Goal: Task Accomplishment & Management: Complete application form

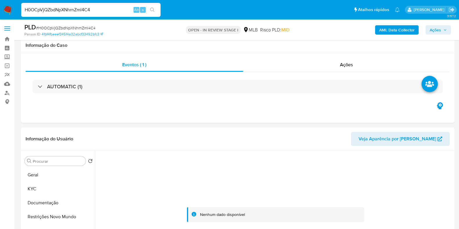
select select "10"
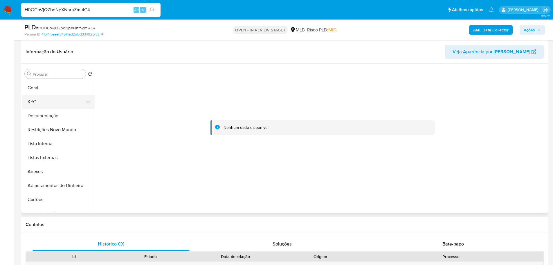
click at [35, 102] on button "KYC" at bounding box center [56, 102] width 68 height 14
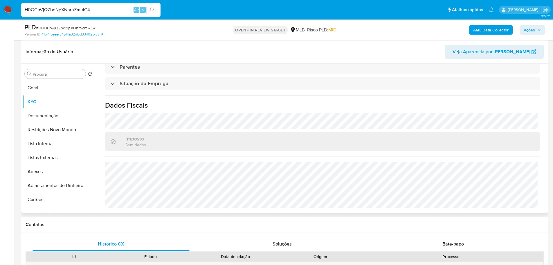
scroll to position [11, 0]
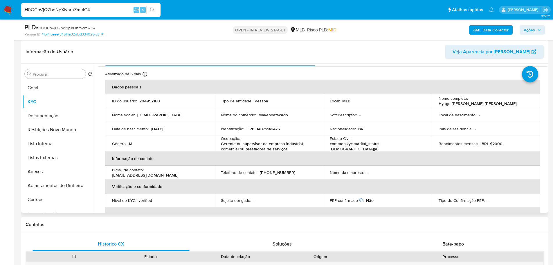
click at [275, 130] on p "CPF 04875149476" at bounding box center [263, 128] width 33 height 5
copy p "04875149476"
click at [10, 9] on img at bounding box center [8, 10] width 10 height 10
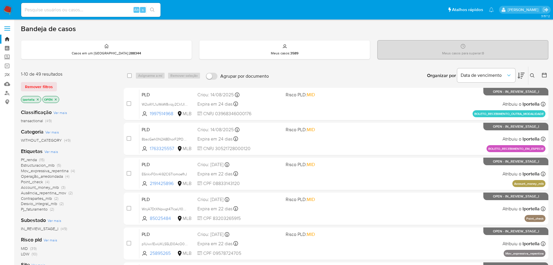
click at [63, 17] on div "Alt s" at bounding box center [90, 10] width 139 height 16
click at [63, 16] on div "Alt s" at bounding box center [90, 10] width 139 height 14
paste input "M3esccSn3EAIub4IzEAMwlRH"
click at [65, 11] on input at bounding box center [90, 10] width 139 height 8
type input "M3esccSn3EAIub4IzEAMwlRH"
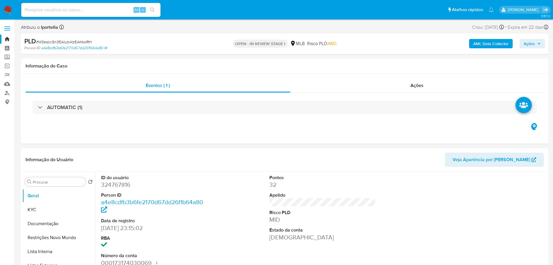
select select "10"
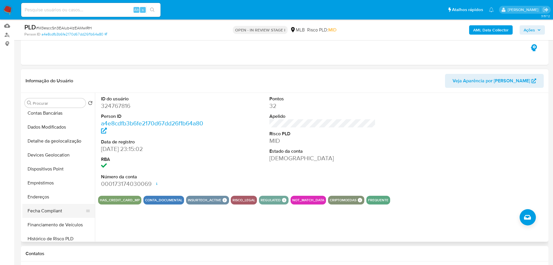
scroll to position [174, 0]
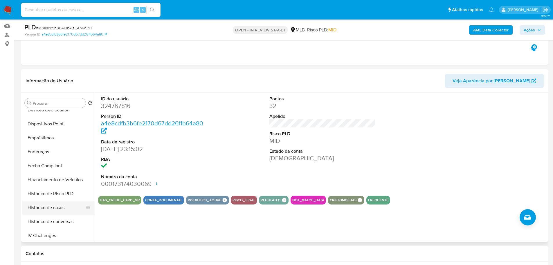
click at [55, 203] on button "Histórico de casos" at bounding box center [56, 207] width 68 height 14
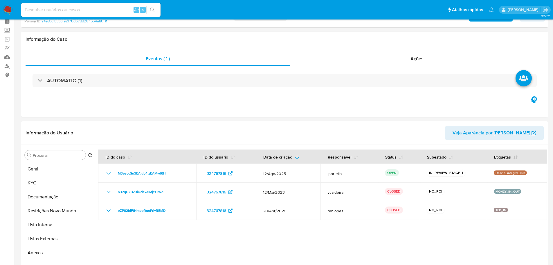
scroll to position [0, 0]
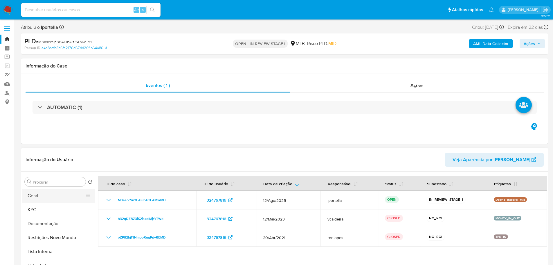
click at [61, 201] on button "Geral" at bounding box center [56, 196] width 68 height 14
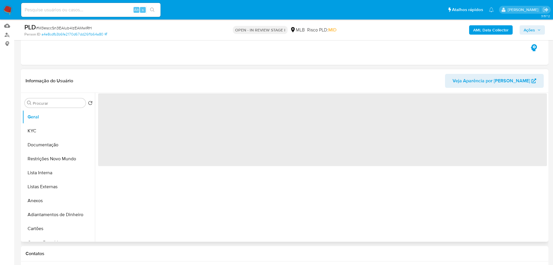
scroll to position [87, 0]
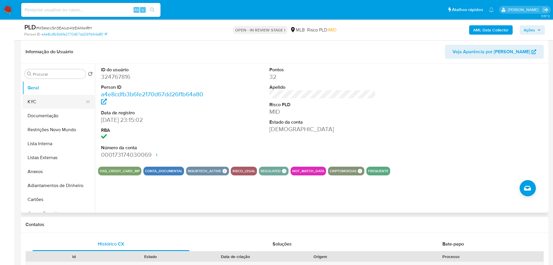
click at [48, 102] on button "KYC" at bounding box center [56, 102] width 68 height 14
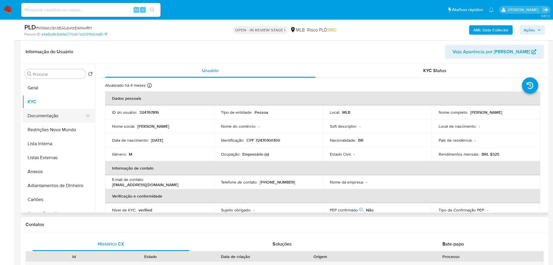
click at [62, 115] on button "Documentação" at bounding box center [56, 116] width 68 height 14
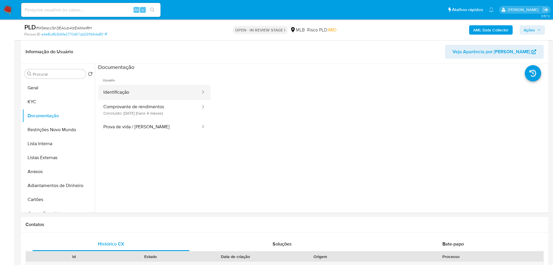
click at [128, 93] on button "Identificação" at bounding box center [149, 92] width 103 height 15
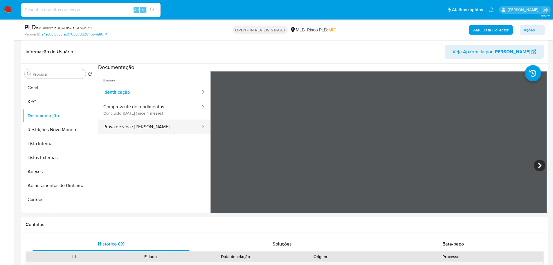
click at [162, 127] on button "Prova de vida / Selfie" at bounding box center [149, 126] width 103 height 15
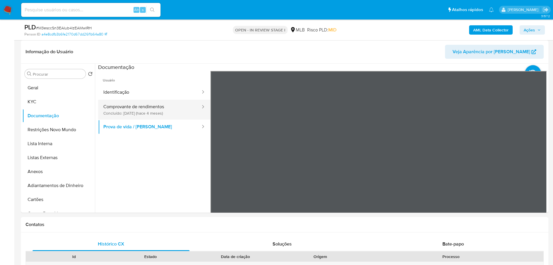
click at [132, 114] on button "Comprovante de rendimentos Concluído: 30/04/2025 (hace 4 meses)" at bounding box center [149, 110] width 103 height 20
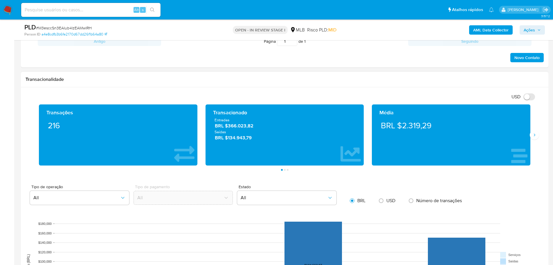
scroll to position [320, 0]
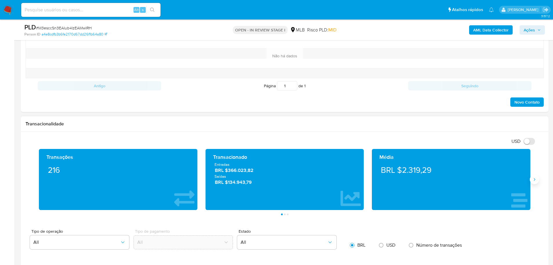
click at [532, 179] on button "Siguiente" at bounding box center [534, 179] width 9 height 9
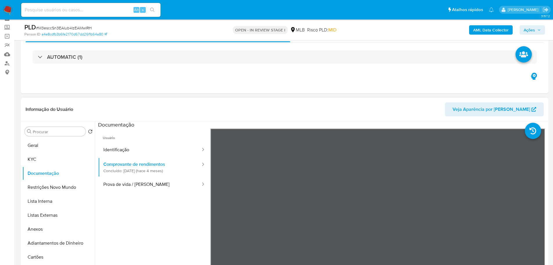
scroll to position [29, 0]
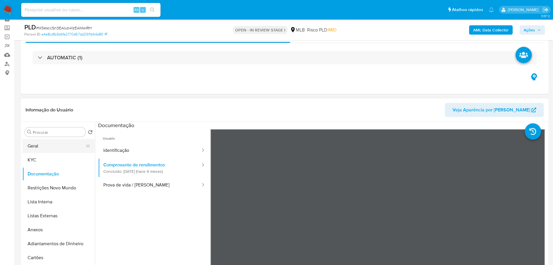
click at [45, 149] on button "Geral" at bounding box center [56, 146] width 68 height 14
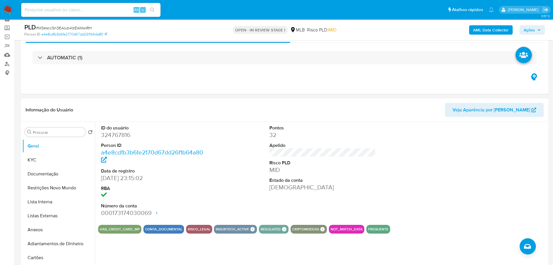
drag, startPoint x: 164, startPoint y: 1, endPoint x: 276, endPoint y: 192, distance: 222.1
click at [276, 192] on div "Pontos 32 Apelido Risco PLD MID Estado da conta Ativa" at bounding box center [323, 171] width 112 height 98
click at [51, 173] on button "Documentação" at bounding box center [56, 174] width 68 height 14
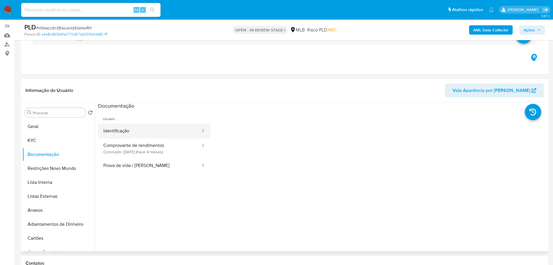
scroll to position [58, 0]
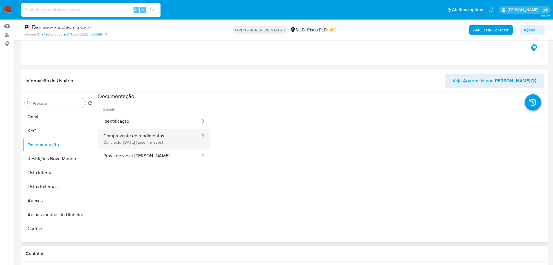
click at [160, 137] on button "Comprovante de rendimentos Concluído: 30/04/2025 (hace 4 meses)" at bounding box center [149, 139] width 103 height 20
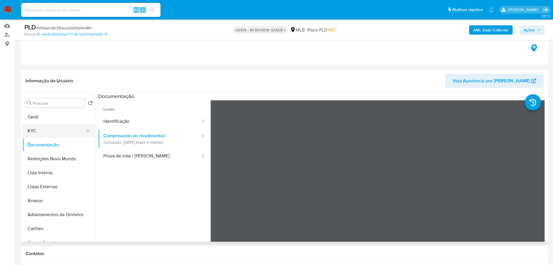
click at [50, 130] on button "KYC" at bounding box center [56, 131] width 68 height 14
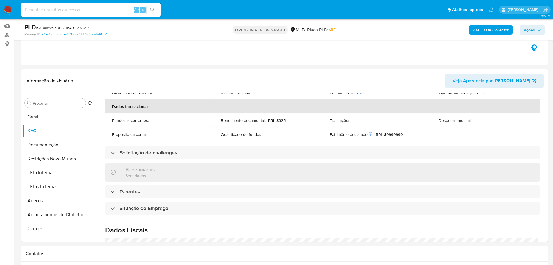
scroll to position [242, 0]
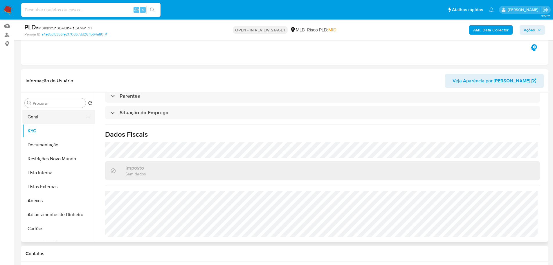
drag, startPoint x: 48, startPoint y: 117, endPoint x: 60, endPoint y: 118, distance: 12.8
click at [48, 117] on button "Geral" at bounding box center [56, 117] width 68 height 14
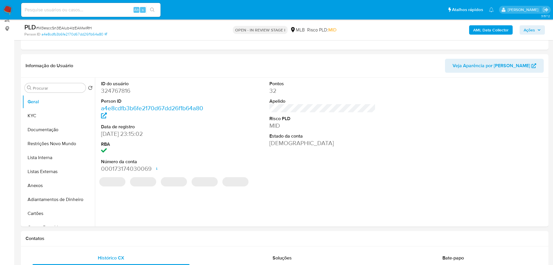
scroll to position [72, 0]
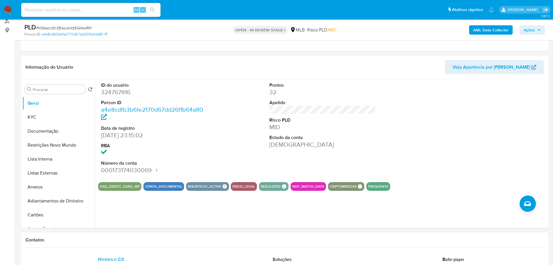
click at [134, 246] on div "Contatos" at bounding box center [285, 239] width 528 height 15
click at [35, 122] on button "KYC" at bounding box center [56, 117] width 68 height 14
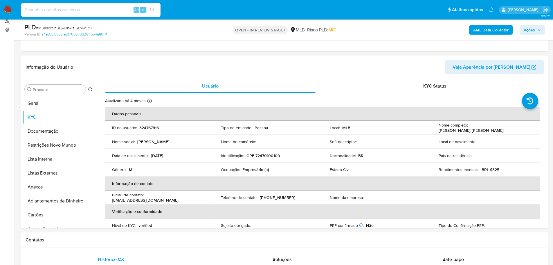
drag, startPoint x: 174, startPoint y: 243, endPoint x: 153, endPoint y: 230, distance: 25.1
click at [174, 243] on div "Contatos" at bounding box center [285, 239] width 528 height 15
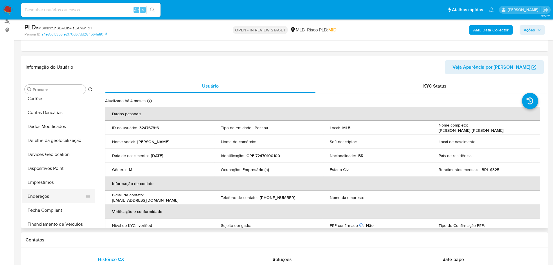
click at [51, 194] on button "Endereços" at bounding box center [56, 196] width 68 height 14
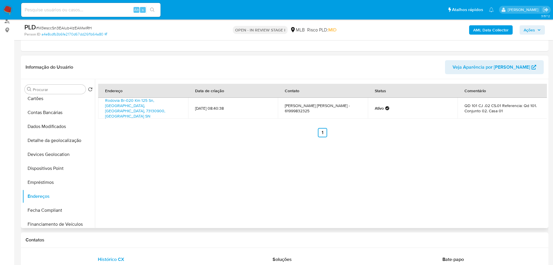
drag, startPoint x: 119, startPoint y: 241, endPoint x: 103, endPoint y: 227, distance: 22.2
click at [119, 241] on h1 "Contatos" at bounding box center [285, 240] width 519 height 6
click at [73, 139] on button "Detalhe da geolocalização" at bounding box center [56, 140] width 68 height 14
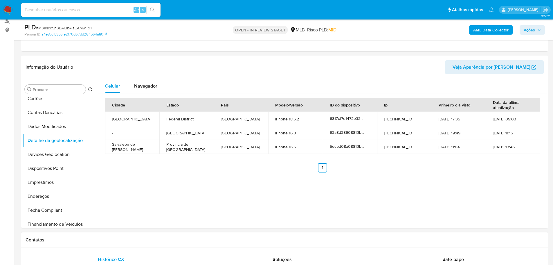
drag, startPoint x: 128, startPoint y: 244, endPoint x: 48, endPoint y: 156, distance: 119.1
click at [125, 243] on div "Contatos" at bounding box center [285, 239] width 528 height 15
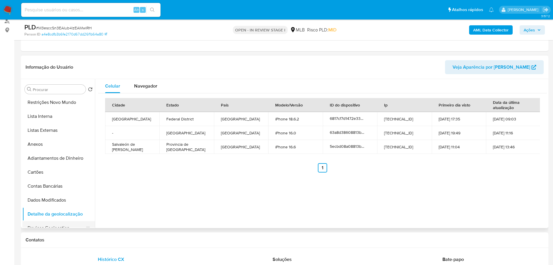
scroll to position [0, 0]
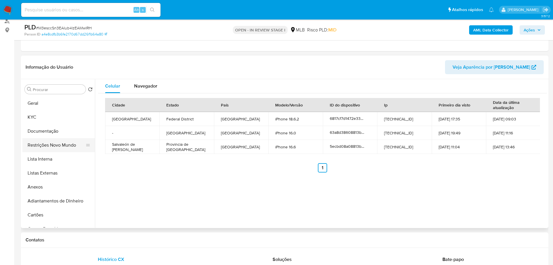
click at [47, 144] on button "Restrições Novo Mundo" at bounding box center [56, 145] width 68 height 14
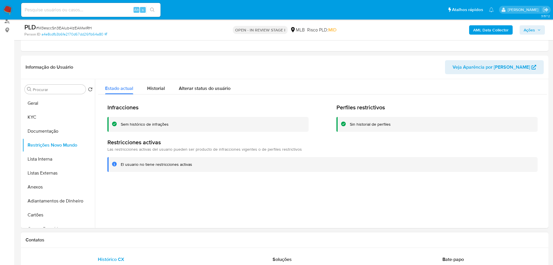
click at [133, 235] on div "Contatos" at bounding box center [285, 239] width 528 height 15
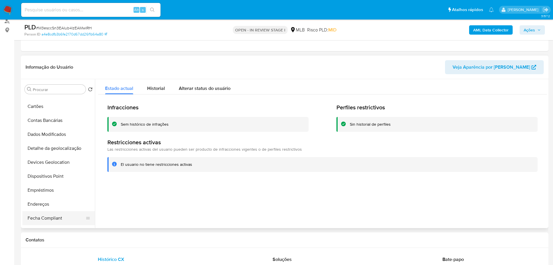
scroll to position [145, 0]
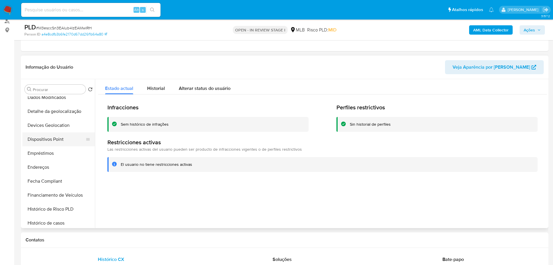
click at [57, 132] on button "Dispositivos Point" at bounding box center [56, 139] width 68 height 14
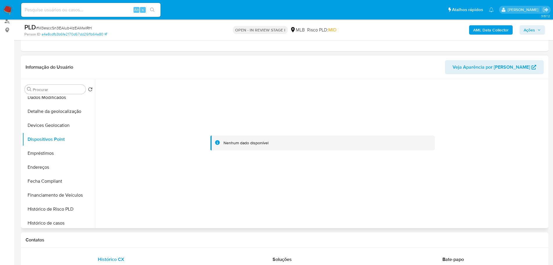
click at [200, 225] on div at bounding box center [321, 153] width 452 height 149
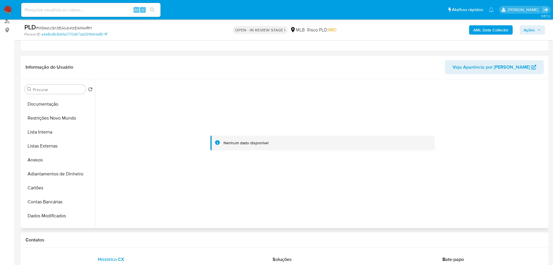
scroll to position [0, 0]
click at [37, 117] on button "KYC" at bounding box center [56, 117] width 68 height 14
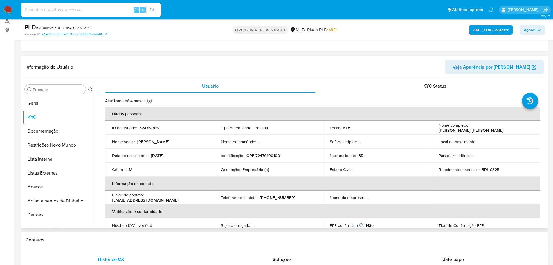
click at [266, 158] on p "CPF 72470100100" at bounding box center [264, 155] width 34 height 5
copy p "72470100100"
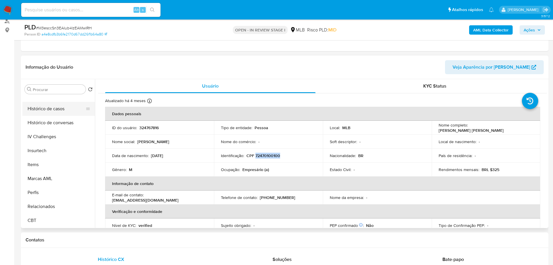
click at [51, 115] on button "Histórico de casos" at bounding box center [56, 109] width 68 height 14
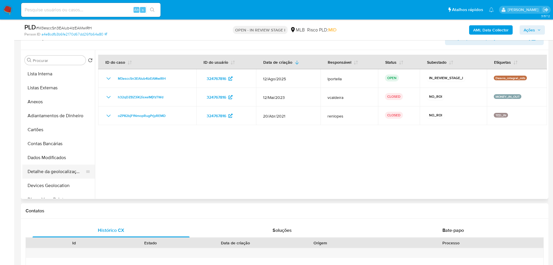
scroll to position [0, 0]
click at [52, 160] on button "Anexos" at bounding box center [56, 158] width 68 height 14
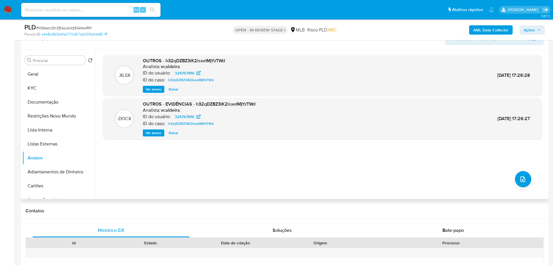
click at [152, 91] on span "Ver anexo" at bounding box center [154, 89] width 16 height 6
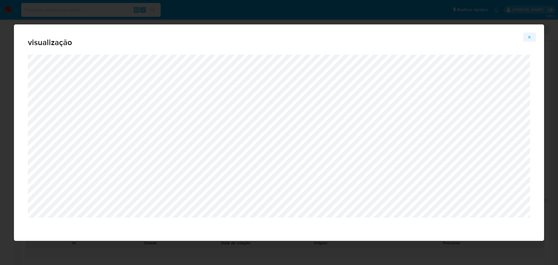
click at [528, 32] on div "visualização" at bounding box center [279, 132] width 530 height 216
click at [528, 34] on span "Attachment preview" at bounding box center [529, 37] width 5 height 8
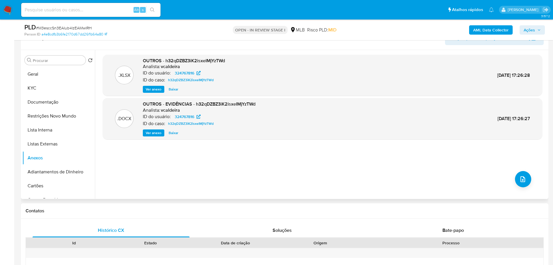
click at [147, 134] on span "Ver anexo" at bounding box center [154, 133] width 16 height 6
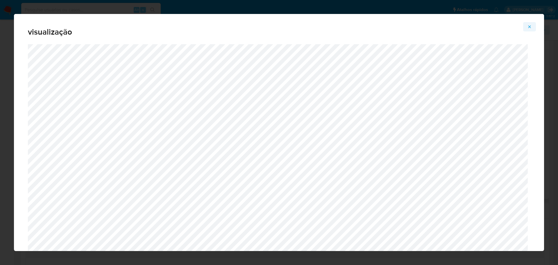
click at [532, 26] on button "Attachment preview" at bounding box center [529, 26] width 13 height 9
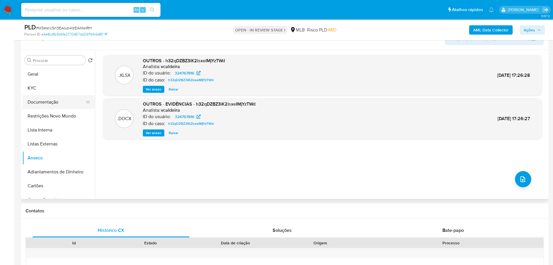
click at [65, 102] on button "Documentação" at bounding box center [56, 102] width 68 height 14
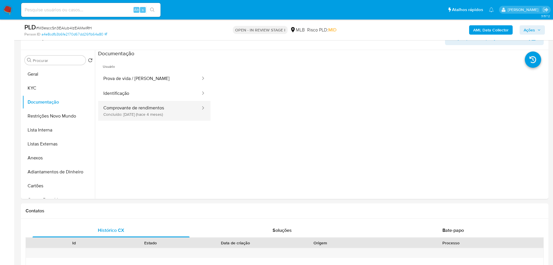
click at [147, 112] on button "Comprovante de rendimentos Concluído: 30/04/2025 (hace 4 meses)" at bounding box center [149, 111] width 103 height 20
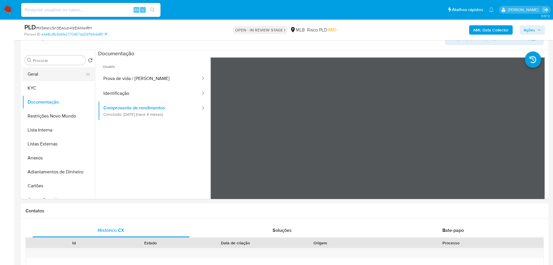
click at [63, 72] on button "Geral" at bounding box center [56, 74] width 68 height 14
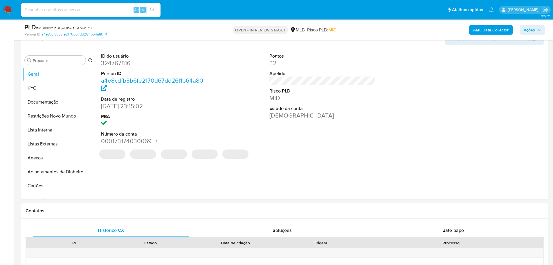
click at [125, 62] on dd "324767816" at bounding box center [154, 63] width 107 height 8
copy dd "324767816"
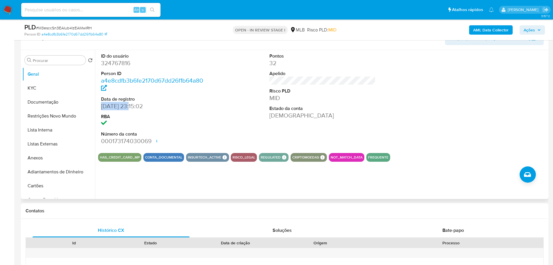
drag, startPoint x: 131, startPoint y: 106, endPoint x: 101, endPoint y: 105, distance: 29.3
click at [101, 105] on dd "28/05/2018 23:15:02" at bounding box center [154, 106] width 107 height 8
copy dd "28/05/2018"
click at [38, 101] on button "Documentação" at bounding box center [56, 102] width 68 height 14
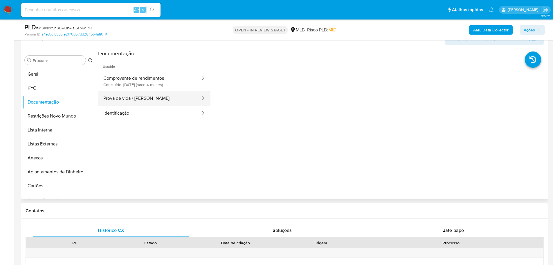
click at [148, 91] on button "Prova de vida / Selfie" at bounding box center [149, 98] width 103 height 15
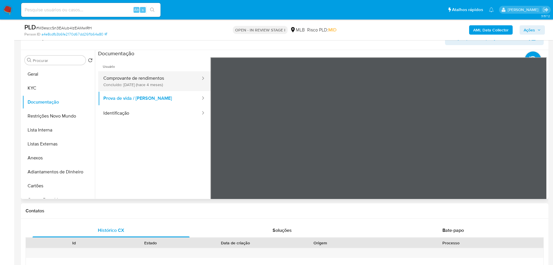
click at [150, 86] on button "Comprovante de rendimentos Concluído: 30/04/2025 (hace 4 meses)" at bounding box center [149, 81] width 103 height 20
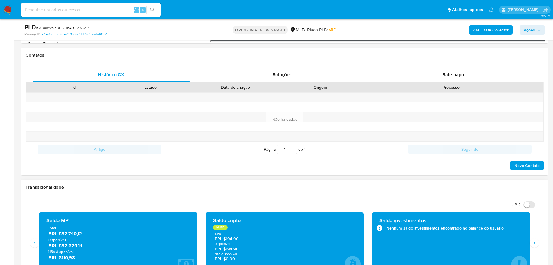
scroll to position [304, 0]
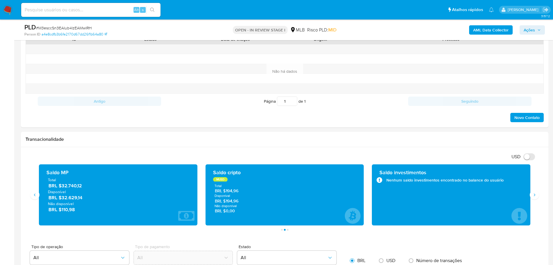
click at [526, 28] on span "Ações" at bounding box center [529, 29] width 11 height 9
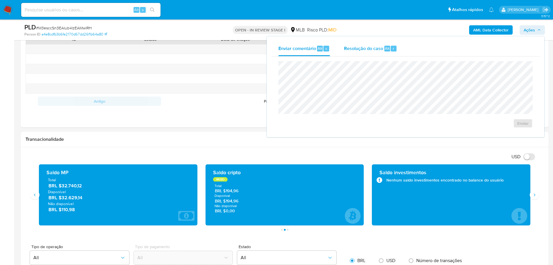
click at [365, 54] on div "Resolução do caso Alt r" at bounding box center [370, 48] width 53 height 15
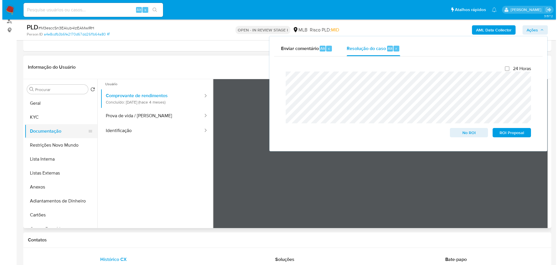
scroll to position [0, 0]
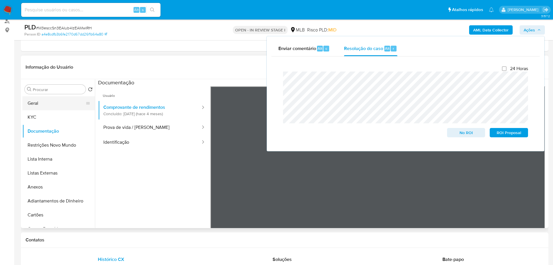
click at [45, 104] on button "Geral" at bounding box center [56, 103] width 68 height 14
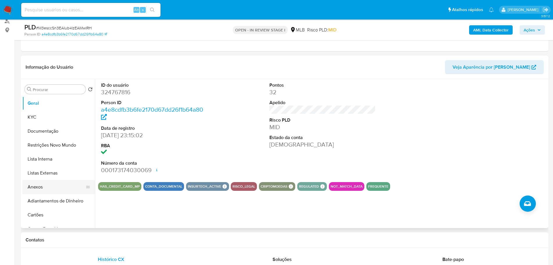
click at [65, 188] on button "Anexos" at bounding box center [56, 187] width 68 height 14
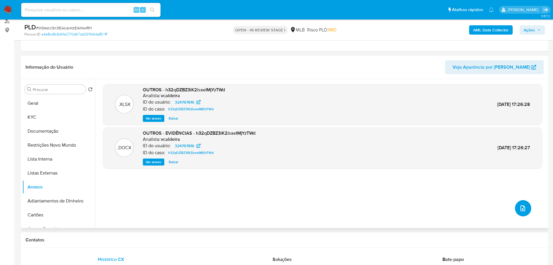
click at [520, 211] on span "upload-file" at bounding box center [523, 208] width 7 height 7
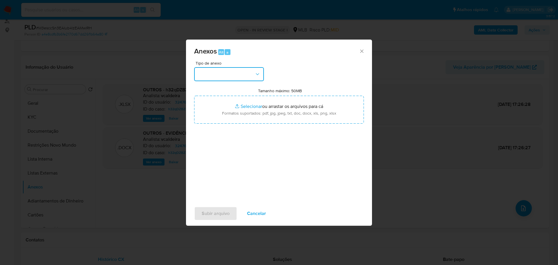
click at [224, 81] on button "button" at bounding box center [229, 74] width 70 height 14
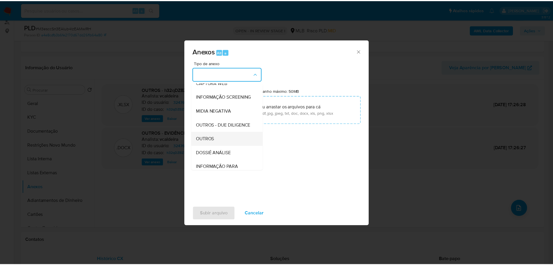
scroll to position [89, 0]
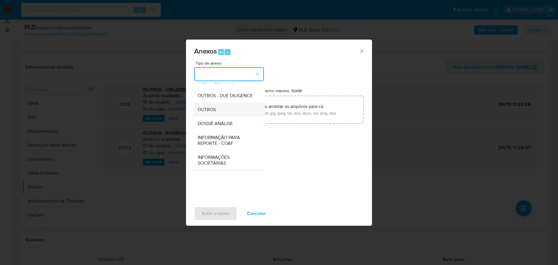
click at [210, 113] on div "OUTROS" at bounding box center [227, 110] width 59 height 14
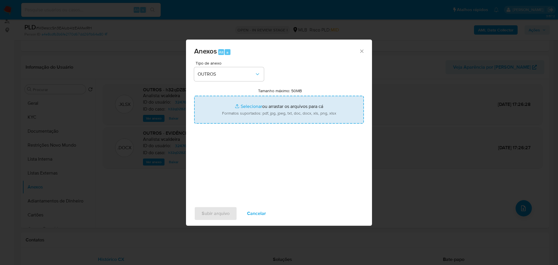
type input "C:\fakepath\ID_ 324767816 - CPF 72470100100 - LUIZ FERNANDO CORREIA DA SILVA.pdf"
click at [219, 213] on span "Subir arquivo" at bounding box center [216, 213] width 28 height 13
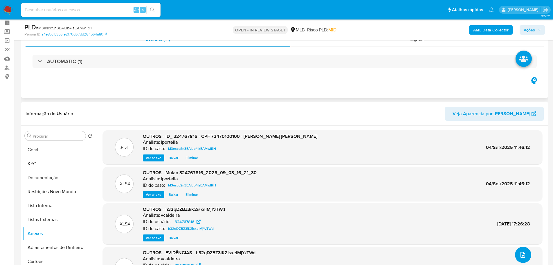
scroll to position [0, 0]
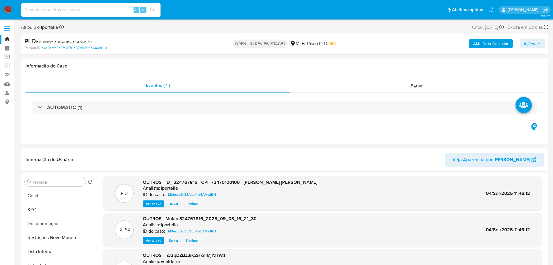
click at [524, 45] on span "Ações" at bounding box center [529, 43] width 11 height 9
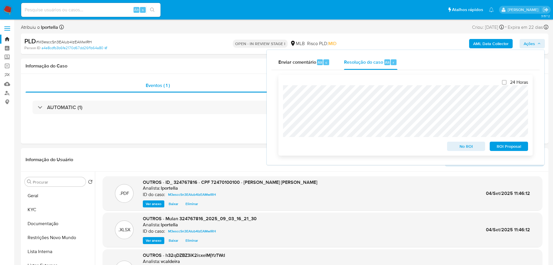
click at [459, 148] on span "No ROI" at bounding box center [466, 146] width 30 height 8
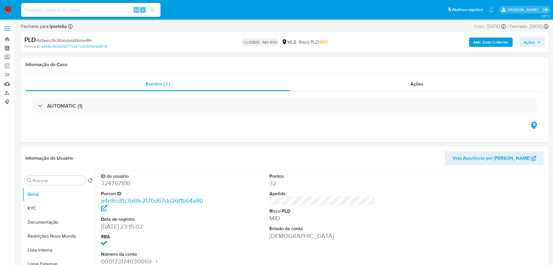
select select "10"
click at [5, 8] on img at bounding box center [8, 10] width 10 height 10
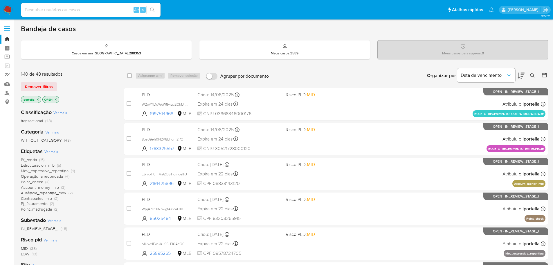
click at [78, 8] on input at bounding box center [90, 10] width 139 height 8
paste input "H0OCpVjQZbdNpXNhrnZml4C4"
type input "H0OCpVjQZbdNpXNhrnZml4C4"
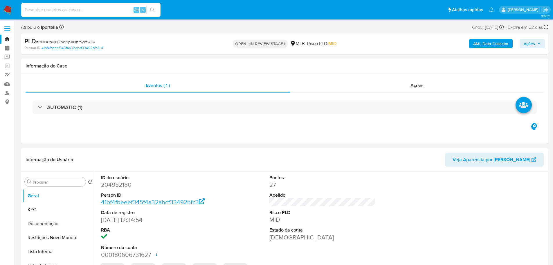
select select "10"
click at [540, 47] on span "Ações" at bounding box center [532, 44] width 17 height 8
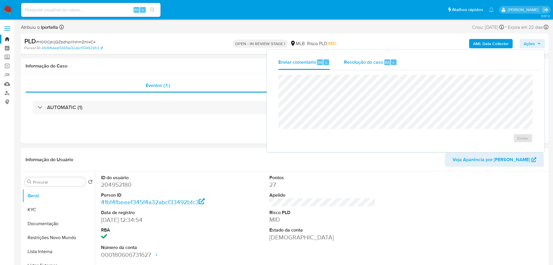
click at [357, 64] on span "Resolução do caso" at bounding box center [363, 62] width 39 height 7
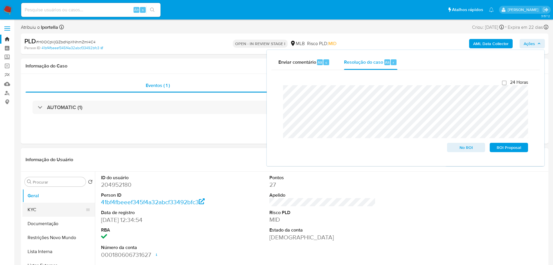
click at [67, 213] on button "KYC" at bounding box center [56, 209] width 68 height 14
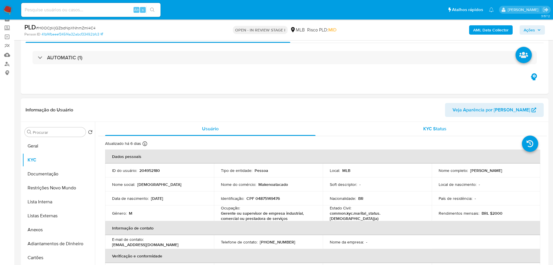
scroll to position [29, 0]
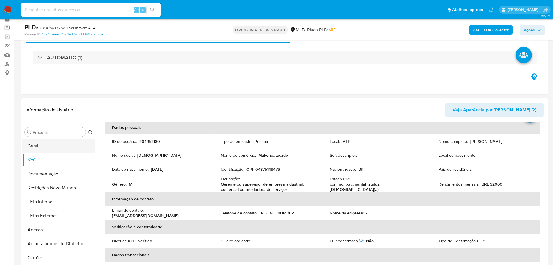
click at [58, 146] on button "Geral" at bounding box center [56, 146] width 68 height 14
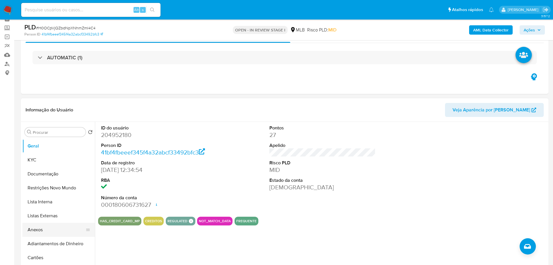
click at [46, 229] on button "Anexos" at bounding box center [56, 230] width 68 height 14
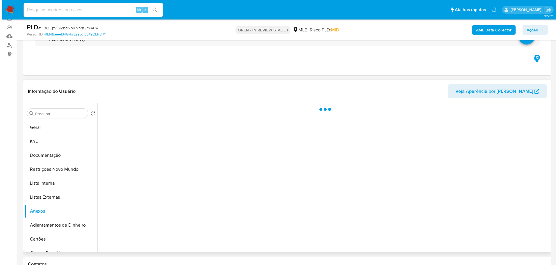
scroll to position [58, 0]
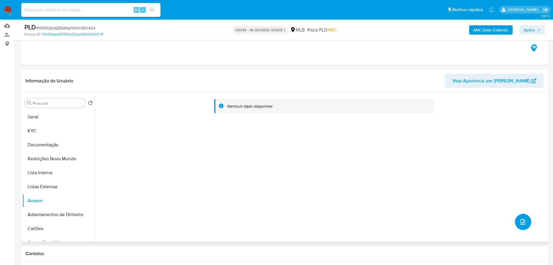
click at [520, 220] on icon "upload-file" at bounding box center [523, 221] width 7 height 7
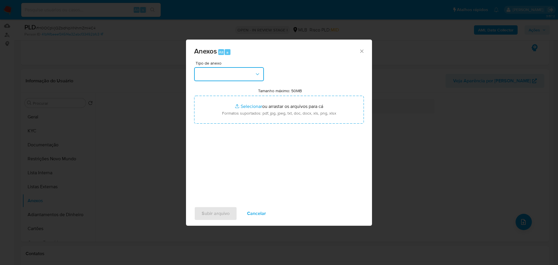
click at [243, 76] on button "button" at bounding box center [229, 74] width 70 height 14
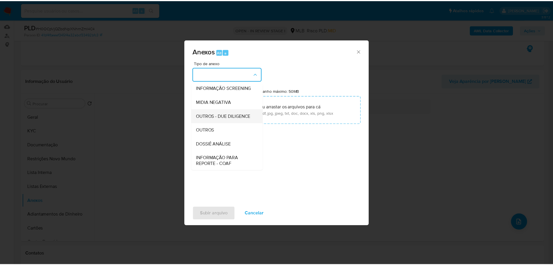
scroll to position [89, 0]
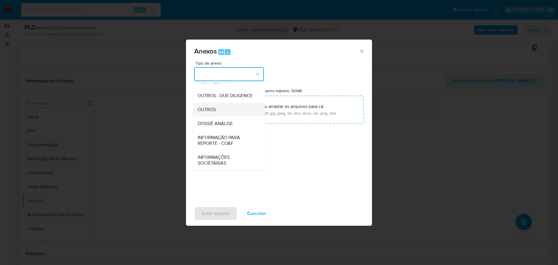
click at [224, 110] on div "OUTROS" at bounding box center [227, 110] width 59 height 14
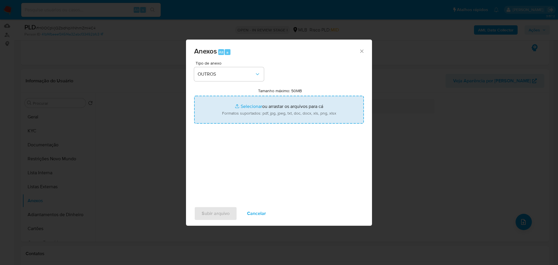
type input "C:\fakepath\SAR - XXX - CPF 04875149476 - HYAGO YVES DE CARVALHO ALMEIDA.pdf"
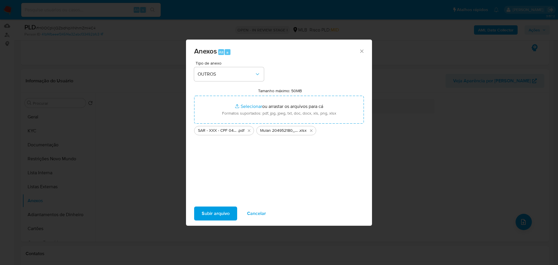
click at [218, 215] on span "Subir arquivo" at bounding box center [216, 213] width 28 height 13
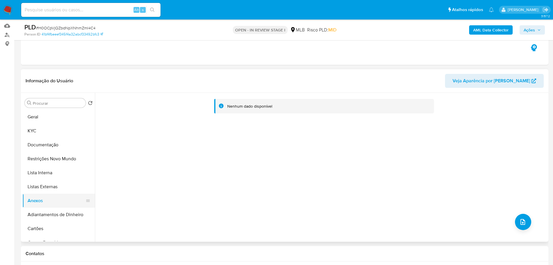
drag, startPoint x: 62, startPoint y: 183, endPoint x: 60, endPoint y: 193, distance: 10.3
click at [62, 183] on button "Listas Externas" at bounding box center [58, 187] width 73 height 14
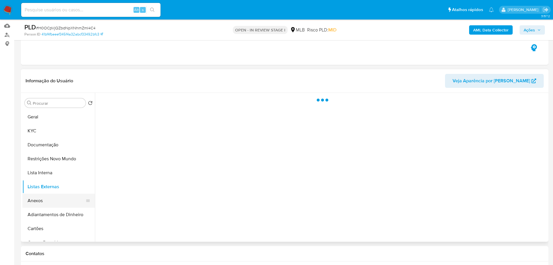
click at [60, 202] on button "Anexos" at bounding box center [56, 200] width 68 height 14
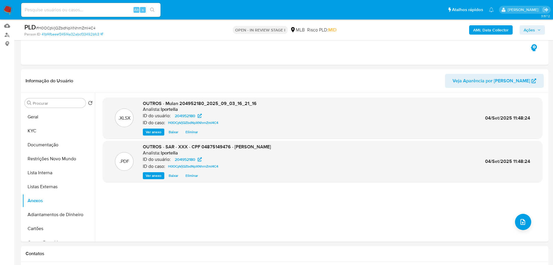
click at [528, 30] on span "Ações" at bounding box center [529, 29] width 11 height 9
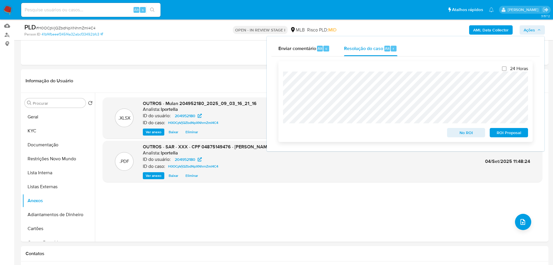
click at [502, 131] on span "ROI Proposal" at bounding box center [509, 132] width 30 height 8
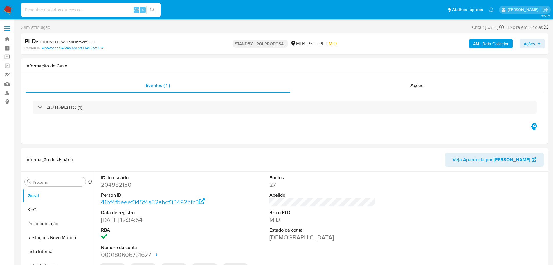
select select "10"
click at [67, 43] on span "# H0OCpVjQZbdNpXNhrnZml4C4" at bounding box center [66, 42] width 60 height 6
copy span "H0OCpVjQZbdNpXNhrnZml4C4"
click at [7, 8] on img at bounding box center [8, 10] width 10 height 10
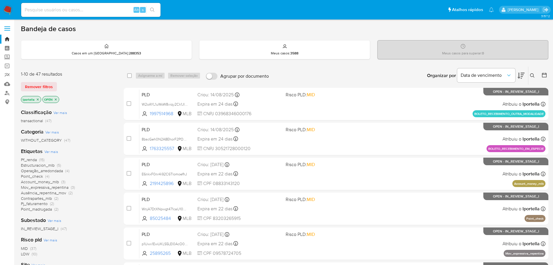
click at [73, 11] on input at bounding box center [90, 10] width 139 height 8
paste input "H0OCpVjQZbdNpXNhrnZml4C4"
type input "H0OCpVjQZbdNpXNhrnZml4C4"
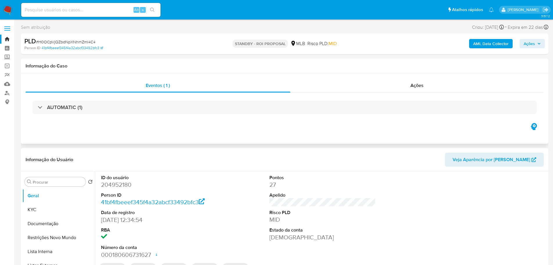
select select "10"
click at [8, 11] on img at bounding box center [8, 10] width 10 height 10
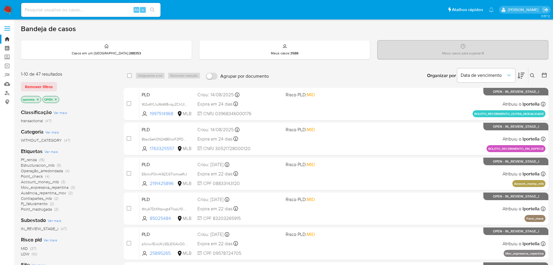
click at [81, 15] on div "Alt s" at bounding box center [90, 10] width 139 height 14
click at [81, 14] on div "Alt s" at bounding box center [90, 10] width 139 height 14
click at [81, 10] on input at bounding box center [90, 10] width 139 height 8
paste input "p1Uwx1EwUKLS5LEl0AcO0m7V"
type input "p1Uwx1EwUKLS5LEl0AcO0m7V"
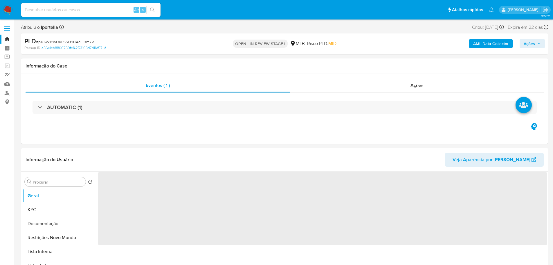
select select "10"
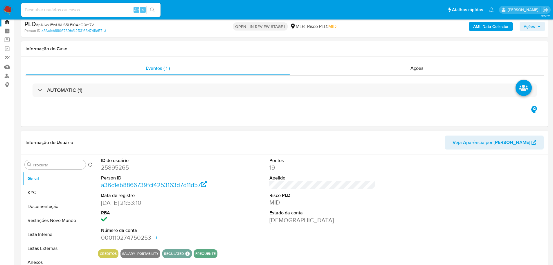
scroll to position [87, 0]
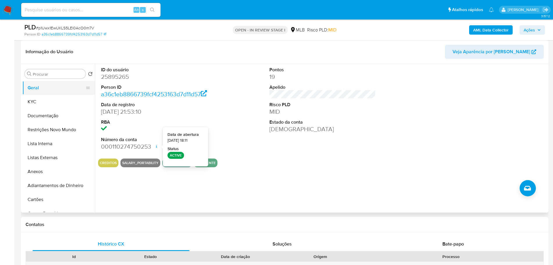
click at [53, 92] on button "Geral" at bounding box center [56, 88] width 68 height 14
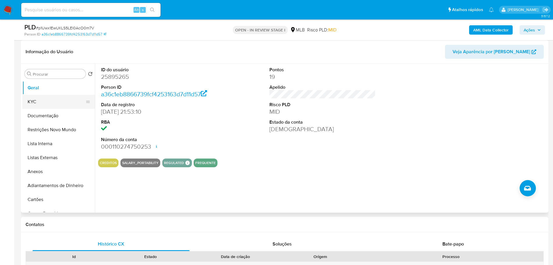
click at [46, 104] on button "KYC" at bounding box center [56, 102] width 68 height 14
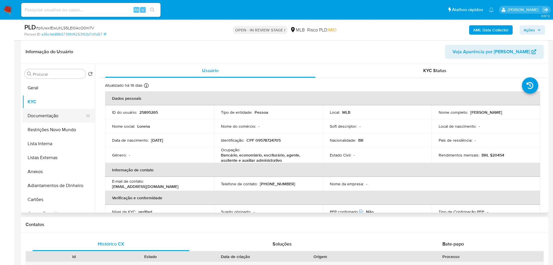
click at [46, 117] on button "Documentação" at bounding box center [56, 116] width 68 height 14
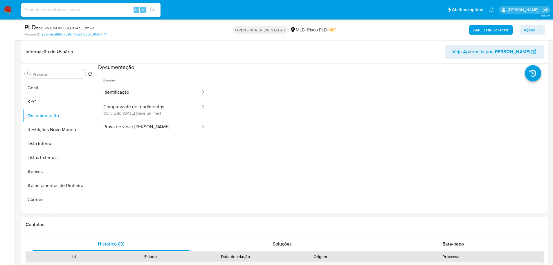
click at [130, 91] on button "Identificação" at bounding box center [149, 92] width 103 height 15
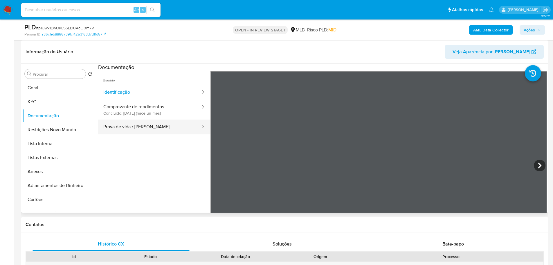
click at [151, 126] on button "Prova de vida / Selfie" at bounding box center [149, 126] width 103 height 15
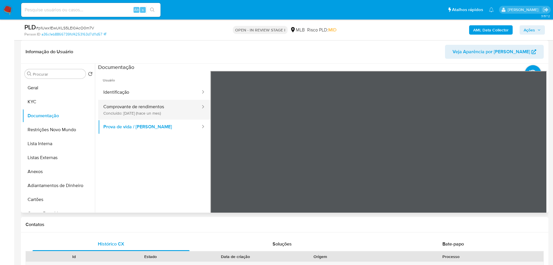
click at [171, 117] on button "Comprovante de rendimentos Concluído: 28/07/2025 (hace un mes)" at bounding box center [149, 110] width 103 height 20
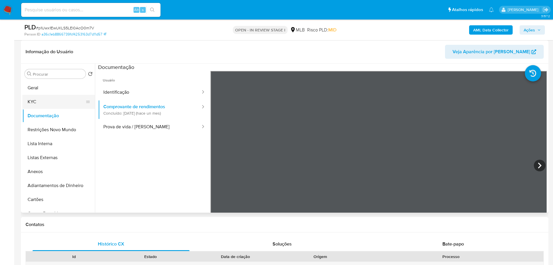
click at [41, 101] on button "KYC" at bounding box center [56, 102] width 68 height 14
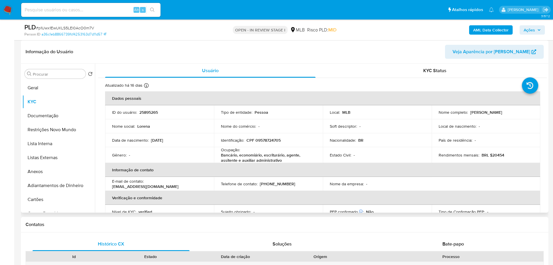
click at [276, 159] on p "Bancário, economiário, escriturário, agente, assitente e auxiliar administrativo" at bounding box center [267, 157] width 93 height 10
copy div "Ocupação : Bancário, economiário, escriturário, agente, assitente e auxiliar ad…"
click at [268, 157] on p "Bancário, economiário, escriturário, agente, assitente e auxiliar administrativo" at bounding box center [267, 157] width 93 height 10
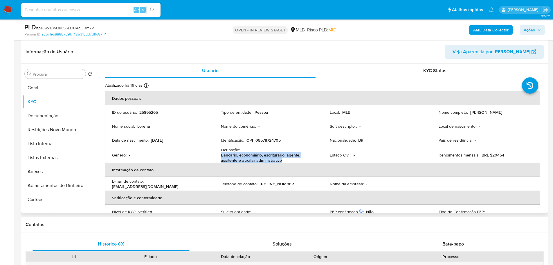
drag, startPoint x: 251, startPoint y: 162, endPoint x: 218, endPoint y: 155, distance: 33.3
click at [218, 155] on td "Ocupação : Bancário, economiário, escriturário, agente, assitente e auxiliar ad…" at bounding box center [268, 155] width 109 height 16
copy p "Bancário, economiário, escriturário, agente, assitente e auxiliar administrativo"
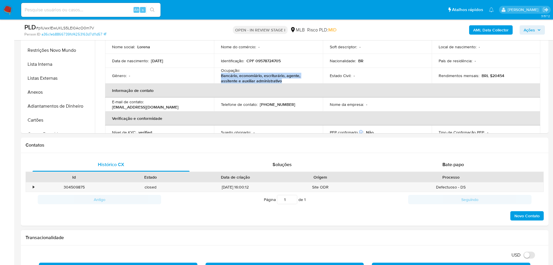
scroll to position [261, 0]
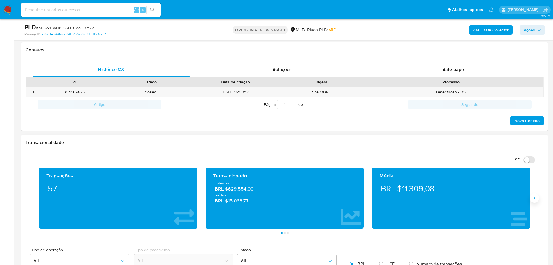
click at [536, 199] on icon "Siguiente" at bounding box center [535, 198] width 5 height 5
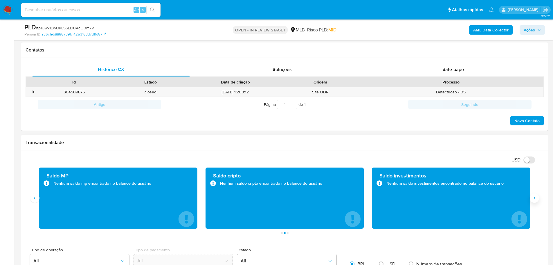
click at [536, 199] on icon "Siguiente" at bounding box center [535, 198] width 5 height 5
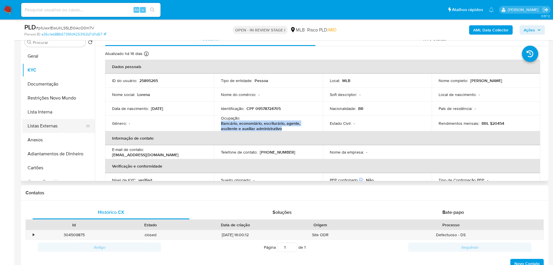
scroll to position [87, 0]
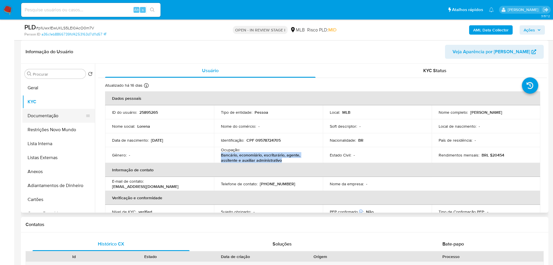
click at [54, 116] on button "Documentação" at bounding box center [56, 116] width 68 height 14
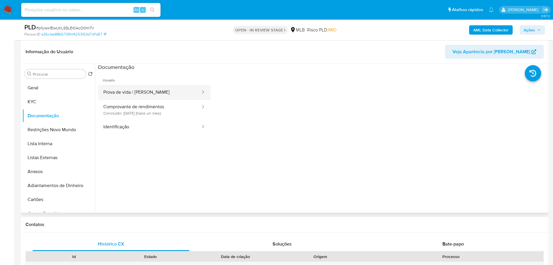
click at [136, 87] on button "Prova de vida / Selfie" at bounding box center [149, 92] width 103 height 15
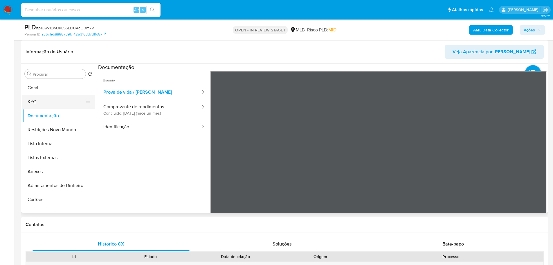
click at [42, 98] on button "KYC" at bounding box center [56, 102] width 68 height 14
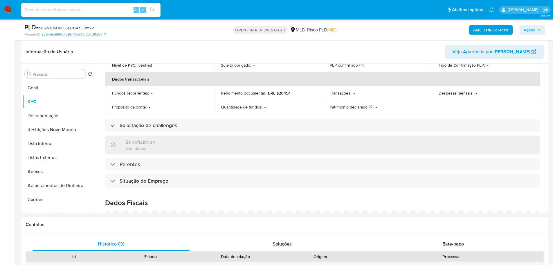
scroll to position [244, 0]
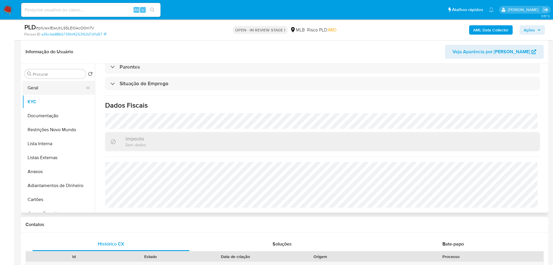
click at [42, 84] on button "Geral" at bounding box center [56, 88] width 68 height 14
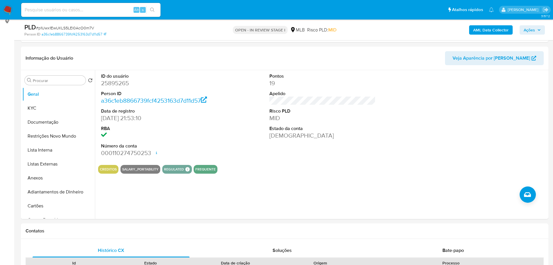
scroll to position [73, 0]
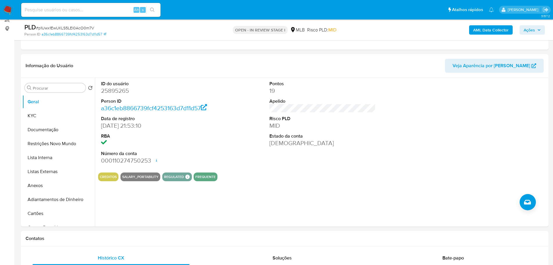
click at [41, 113] on button "KYC" at bounding box center [56, 116] width 68 height 14
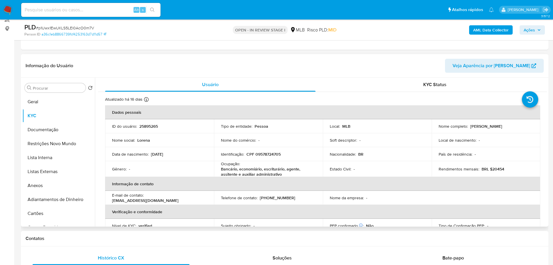
drag, startPoint x: 464, startPoint y: 89, endPoint x: 486, endPoint y: 92, distance: 22.2
click at [464, 89] on div "KYC Status" at bounding box center [435, 85] width 211 height 14
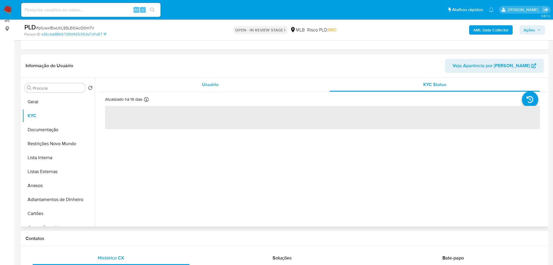
click at [206, 82] on span "Usuário" at bounding box center [210, 84] width 17 height 7
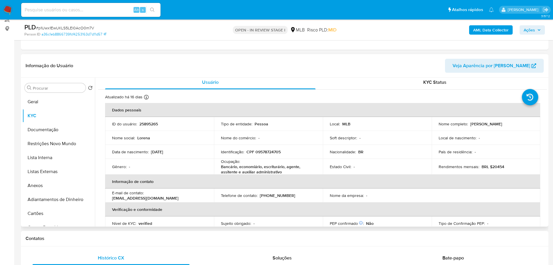
scroll to position [5, 0]
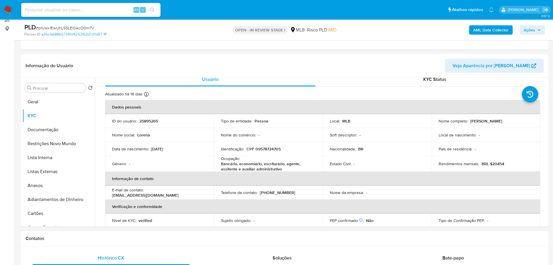
drag, startPoint x: 116, startPoint y: 241, endPoint x: 113, endPoint y: 239, distance: 3.1
click at [116, 241] on h1 "Contatos" at bounding box center [285, 238] width 519 height 6
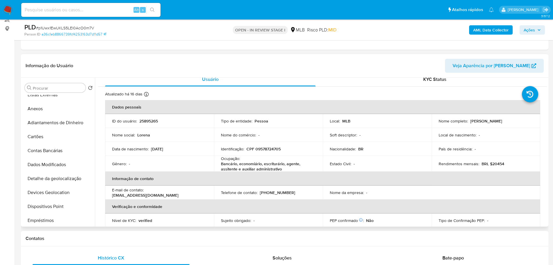
scroll to position [145, 0]
click at [46, 164] on button "Endereços" at bounding box center [56, 166] width 68 height 14
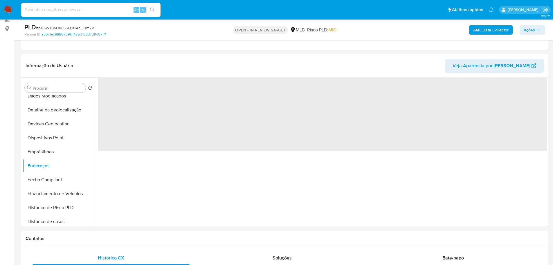
scroll to position [0, 0]
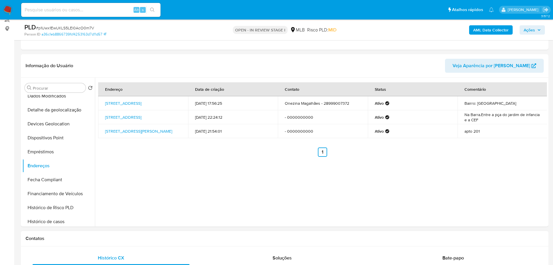
click at [124, 236] on h1 "Contatos" at bounding box center [285, 238] width 519 height 6
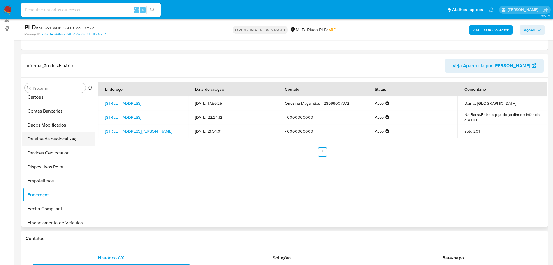
click at [52, 140] on button "Detalhe da geolocalização" at bounding box center [56, 139] width 68 height 14
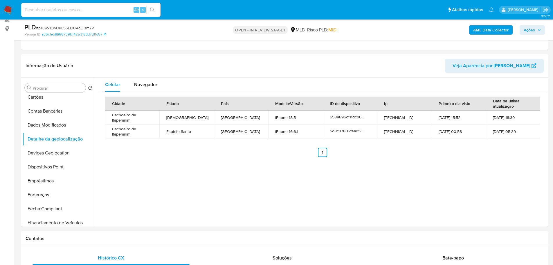
drag, startPoint x: 187, startPoint y: 236, endPoint x: 177, endPoint y: 233, distance: 10.3
click at [187, 236] on h1 "Contatos" at bounding box center [285, 238] width 519 height 6
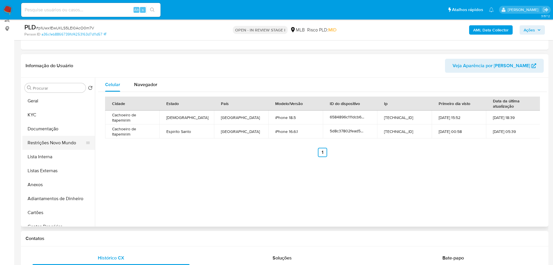
scroll to position [0, 0]
click at [60, 146] on button "Restrições Novo Mundo" at bounding box center [56, 144] width 68 height 14
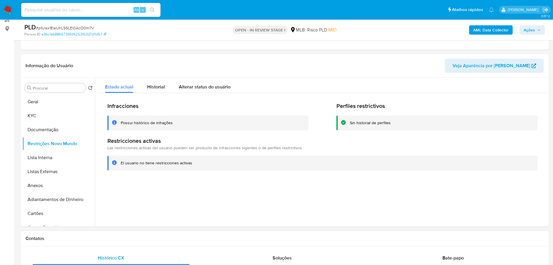
click at [138, 238] on h1 "Contatos" at bounding box center [285, 238] width 519 height 6
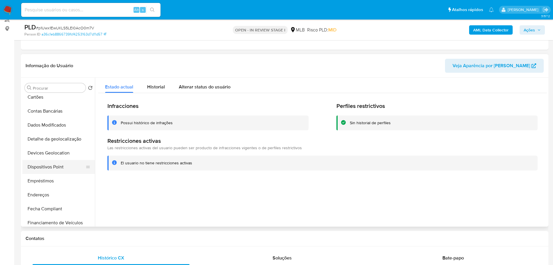
click at [63, 163] on button "Dispositivos Point" at bounding box center [56, 167] width 68 height 14
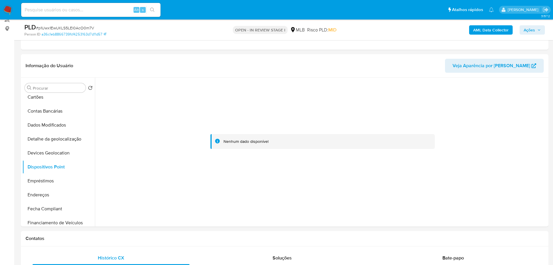
drag, startPoint x: 154, startPoint y: 243, endPoint x: 12, endPoint y: 225, distance: 142.7
click at [152, 243] on div "Contatos" at bounding box center [285, 238] width 528 height 15
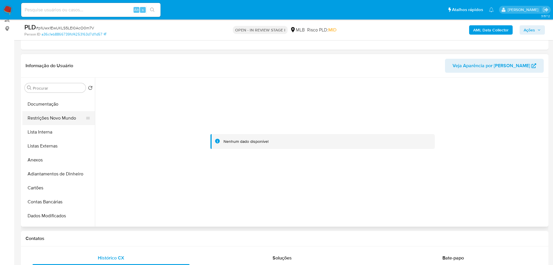
scroll to position [0, 0]
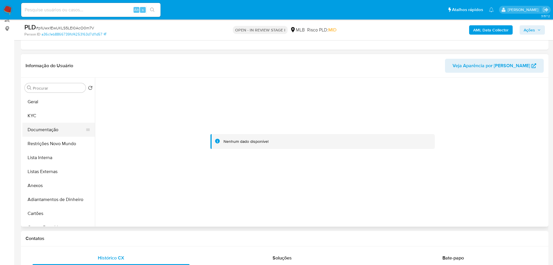
click at [48, 126] on button "Documentação" at bounding box center [56, 130] width 68 height 14
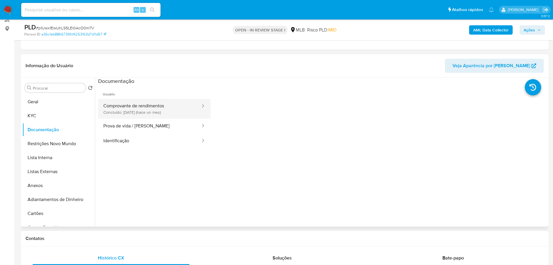
click at [141, 108] on button "Comprovante de rendimentos Concluído: 28/07/2025 (hace un mes)" at bounding box center [149, 109] width 103 height 20
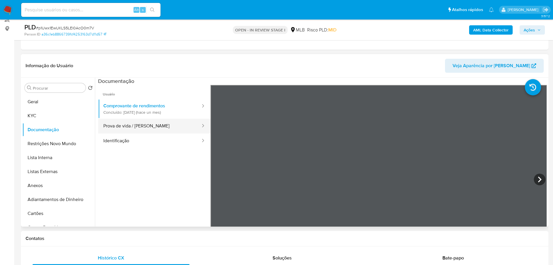
click at [149, 127] on button "Prova de vida / Selfie" at bounding box center [149, 126] width 103 height 15
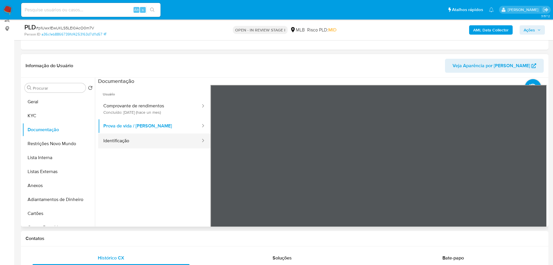
click at [161, 141] on button "Identificação" at bounding box center [149, 140] width 103 height 15
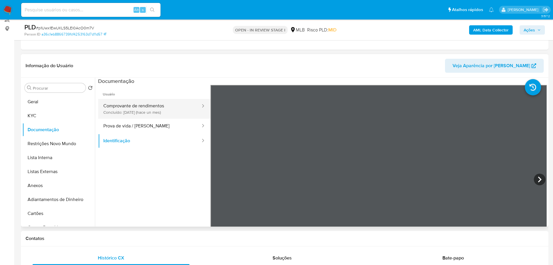
click at [172, 110] on button "Comprovante de rendimentos Concluído: 28/07/2025 (hace un mes)" at bounding box center [149, 109] width 103 height 20
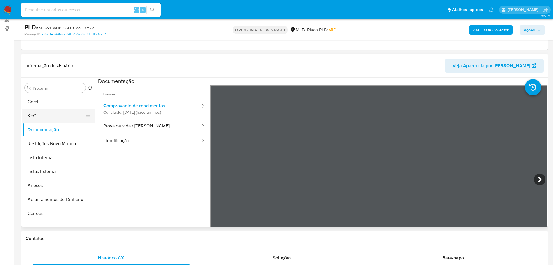
click at [45, 121] on button "KYC" at bounding box center [56, 116] width 68 height 14
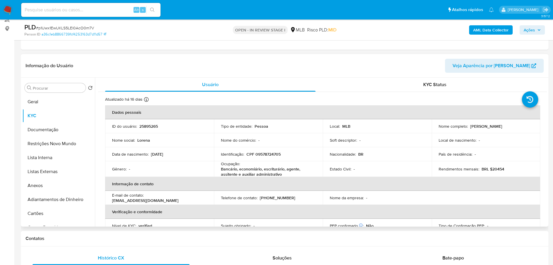
click at [271, 156] on p "CPF 09578724705" at bounding box center [264, 153] width 34 height 5
copy p "09578724705"
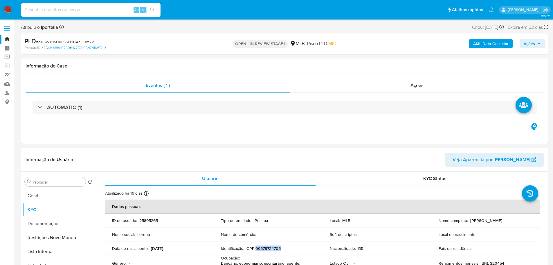
drag, startPoint x: 519, startPoint y: 222, endPoint x: 469, endPoint y: 221, distance: 50.0
click at [469, 221] on div "Nome completo : Lorena da Silva Magalhaes" at bounding box center [486, 220] width 95 height 5
copy p "Lorena da Silva Magalhaes"
click at [504, 46] on b "AML Data Collector" at bounding box center [491, 43] width 35 height 9
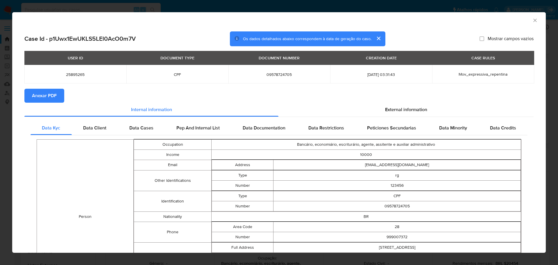
click at [61, 95] on button "Anexar PDF" at bounding box center [44, 96] width 40 height 14
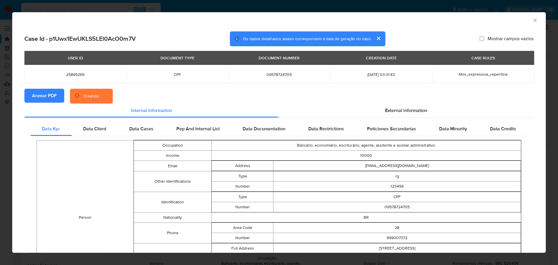
click at [534, 19] on div "AML Data Collector" at bounding box center [278, 19] width 533 height 15
click at [532, 20] on icon "Fechar a janela" at bounding box center [535, 20] width 6 height 6
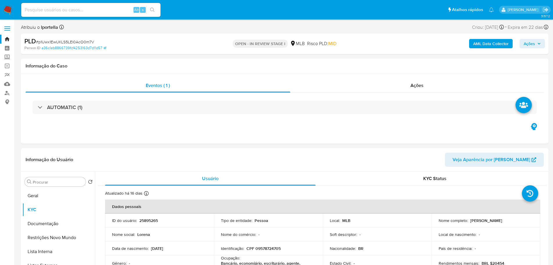
click at [530, 44] on span "Ações" at bounding box center [529, 43] width 11 height 9
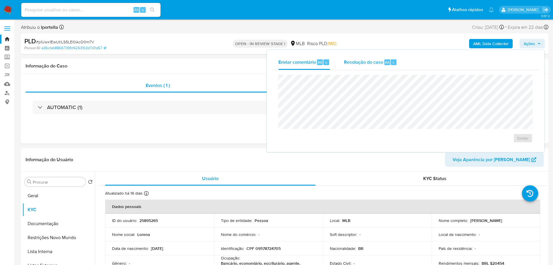
click at [377, 61] on span "Resolução do caso" at bounding box center [363, 62] width 39 height 7
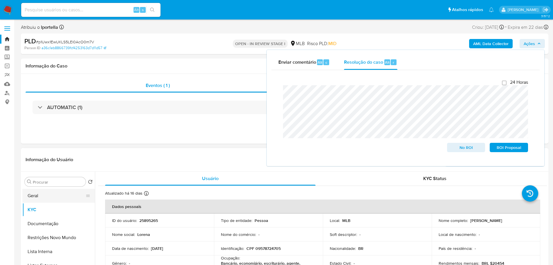
click at [58, 194] on button "Geral" at bounding box center [56, 196] width 68 height 14
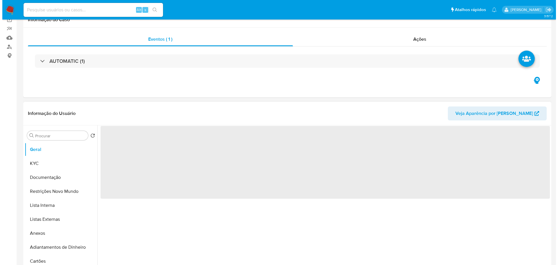
scroll to position [87, 0]
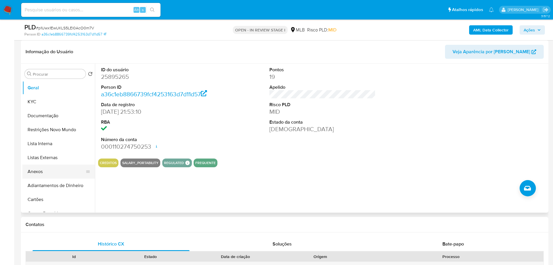
click at [36, 172] on button "Anexos" at bounding box center [56, 171] width 68 height 14
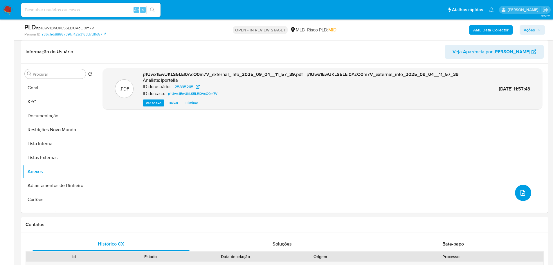
click at [524, 193] on icon "upload-file" at bounding box center [523, 192] width 7 height 7
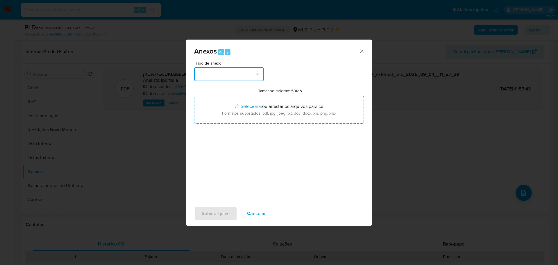
click at [214, 73] on button "button" at bounding box center [229, 74] width 70 height 14
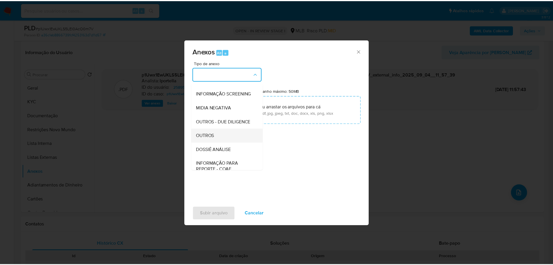
scroll to position [89, 0]
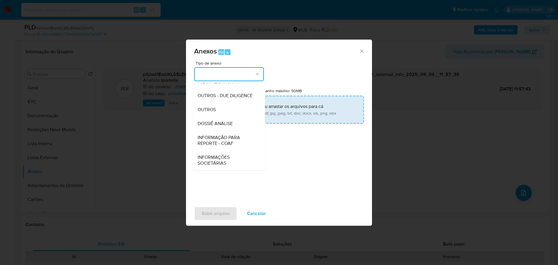
drag, startPoint x: 218, startPoint y: 113, endPoint x: 215, endPoint y: 112, distance: 3.1
click at [216, 112] on div "OUTROS" at bounding box center [227, 110] width 59 height 14
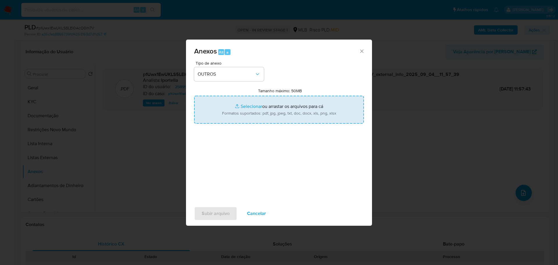
type input "C:\fakepath\SAR - XXX - CPF 09578724705 - LORENA DA SILVA MAGALHAES.pdf"
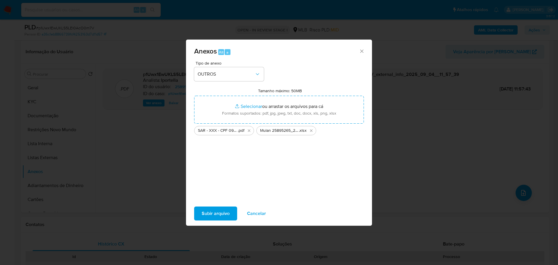
click at [219, 214] on span "Subir arquivo" at bounding box center [216, 213] width 28 height 13
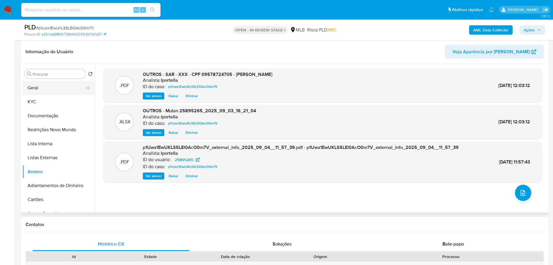
click at [44, 82] on button "Geral" at bounding box center [56, 88] width 68 height 14
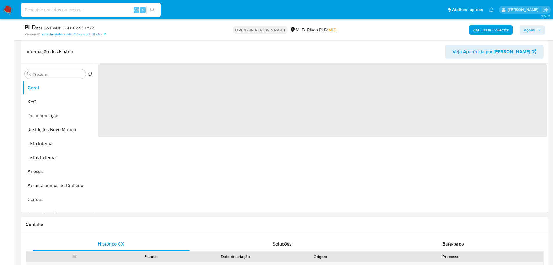
click at [533, 33] on span "Ações" at bounding box center [529, 29] width 11 height 9
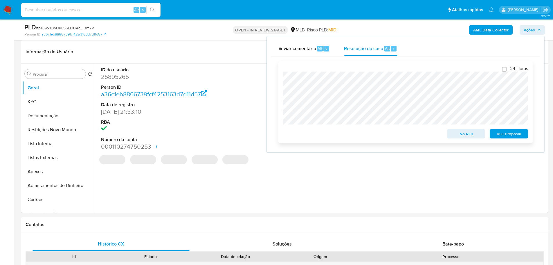
click at [514, 134] on span "ROI Proposal" at bounding box center [509, 134] width 30 height 8
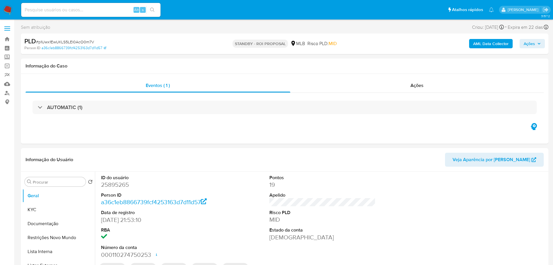
select select "10"
click at [77, 42] on span "# p1Uwx1EwUKLS5LEl0AcO0m7V" at bounding box center [65, 42] width 58 height 6
copy span "p1Uwx1EwUKLS5LEl0AcO0m7V"
drag, startPoint x: 4, startPoint y: 10, endPoint x: 7, endPoint y: 9, distance: 3.1
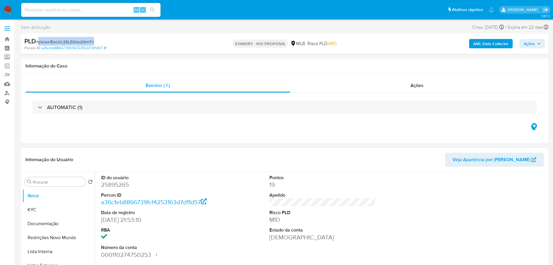
click at [5, 10] on img at bounding box center [8, 10] width 10 height 10
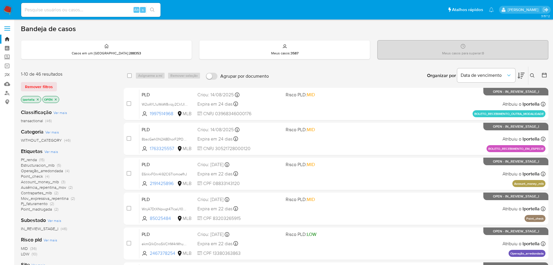
click at [84, 13] on input at bounding box center [90, 10] width 139 height 8
paste input "incluindo empresas com atividade de exploração de jogos de azar e apostas"
click at [55, 7] on input "incluindo empresas com atividade de exploração de jogos de azar e apostas" at bounding box center [90, 10] width 139 height 8
click at [56, 7] on input "incluindo empresas com atividade de exploração de jogos de azar e apostas" at bounding box center [90, 10] width 139 height 8
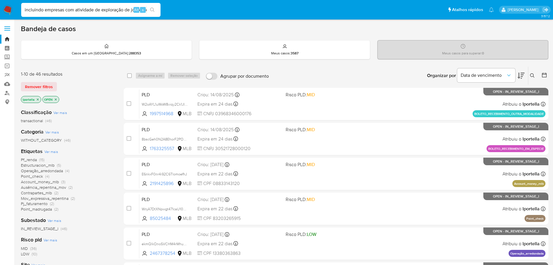
paste input "pfFEeiaZ7RZyQK26AwNuGp3E"
type input "pfFEeiaZ7RZyQK26AwNuGp3E"
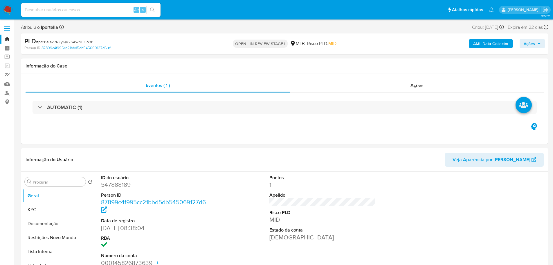
select select "10"
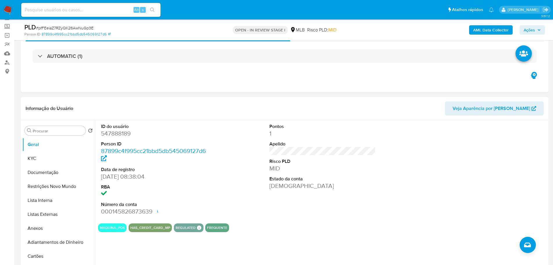
scroll to position [58, 0]
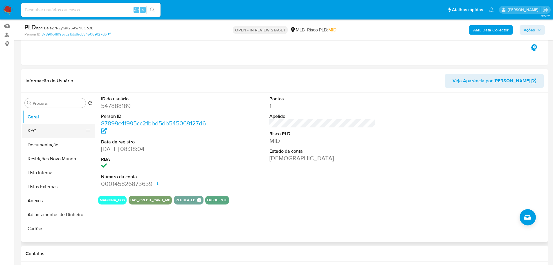
click at [23, 131] on button "KYC" at bounding box center [56, 131] width 68 height 14
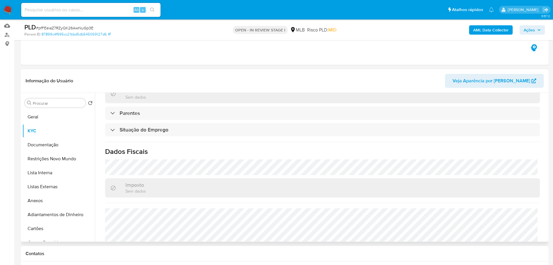
scroll to position [244, 0]
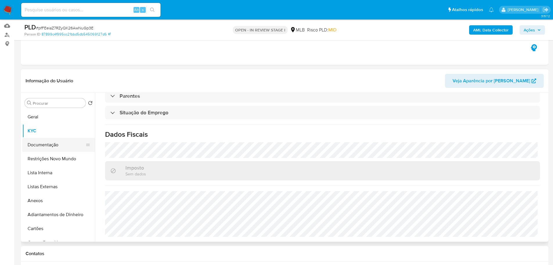
click at [49, 148] on button "Documentação" at bounding box center [56, 145] width 68 height 14
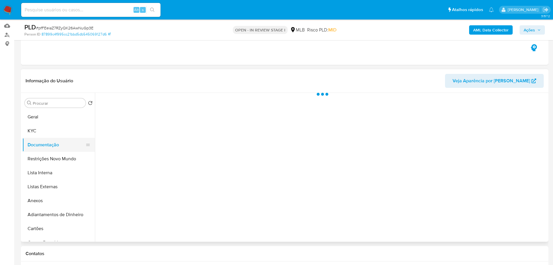
scroll to position [0, 0]
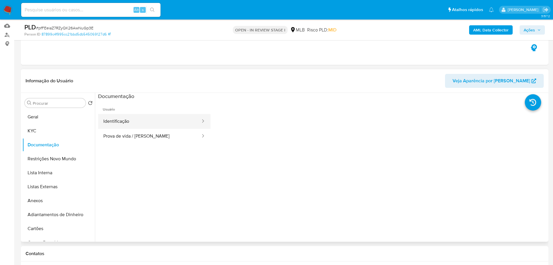
click at [126, 117] on button "Identificação" at bounding box center [149, 121] width 103 height 15
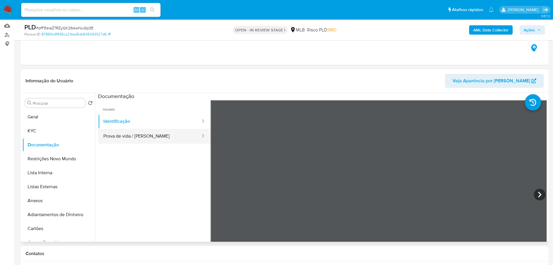
click at [158, 140] on button "Prova de vida / Selfie" at bounding box center [149, 136] width 103 height 15
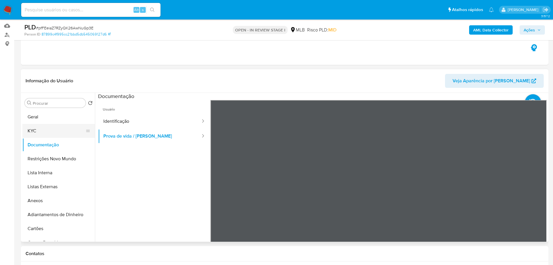
drag, startPoint x: 51, startPoint y: 128, endPoint x: 64, endPoint y: 130, distance: 13.5
click at [51, 128] on button "KYC" at bounding box center [56, 131] width 68 height 14
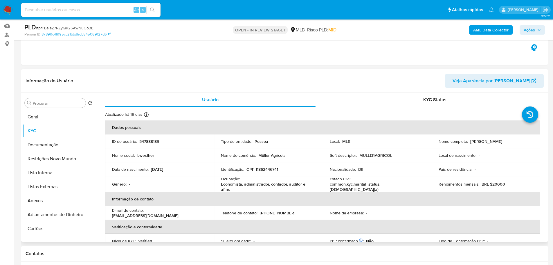
click at [233, 185] on p "Economista, administrador, contador, auditor e afins" at bounding box center [267, 186] width 93 height 10
drag, startPoint x: 230, startPoint y: 189, endPoint x: 218, endPoint y: 185, distance: 12.4
click at [218, 185] on td "Ocupação : Economista, administrador, contador, auditor e afins" at bounding box center [268, 184] width 109 height 16
copy p "Economista, administrador, contador, auditor e afins"
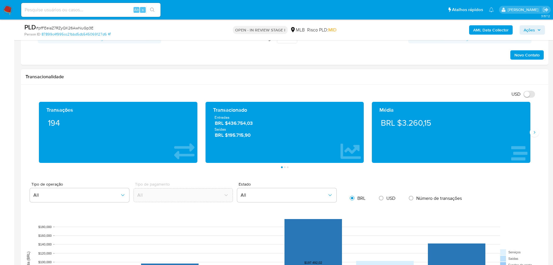
scroll to position [349, 0]
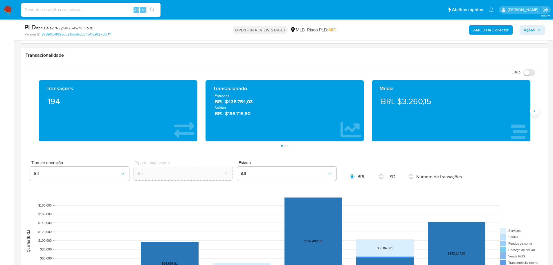
click at [535, 112] on icon "Siguiente" at bounding box center [535, 110] width 5 height 5
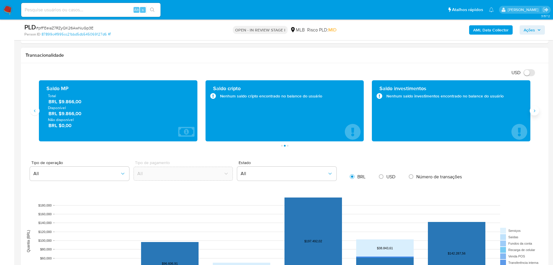
click at [535, 112] on icon "Siguiente" at bounding box center [535, 110] width 5 height 5
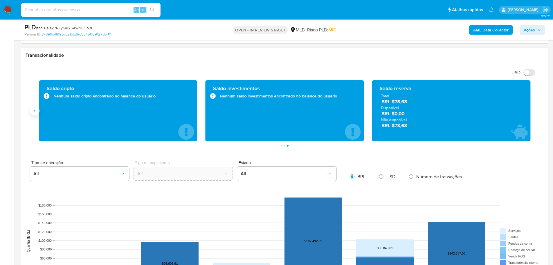
click at [35, 110] on icon "Anterior" at bounding box center [34, 111] width 1 height 3
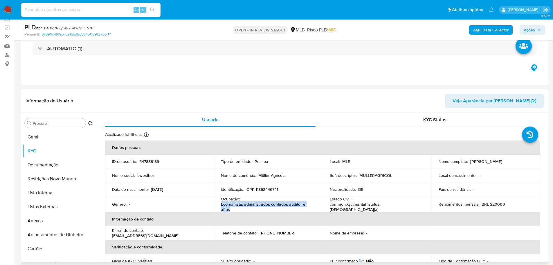
scroll to position [58, 0]
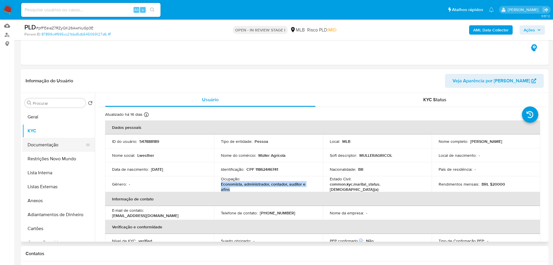
drag, startPoint x: 59, startPoint y: 146, endPoint x: 65, endPoint y: 142, distance: 7.0
click at [59, 146] on button "Documentação" at bounding box center [56, 145] width 68 height 14
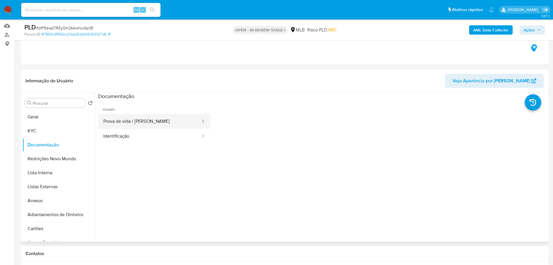
click at [129, 118] on button "Prova de vida / Selfie" at bounding box center [149, 121] width 103 height 15
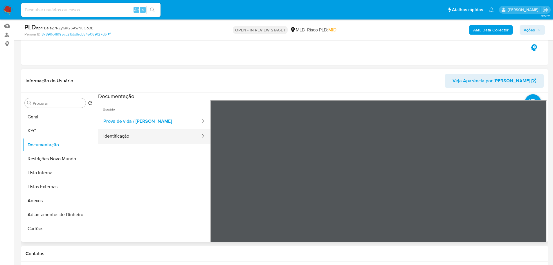
click at [137, 135] on button "Identificação" at bounding box center [149, 136] width 103 height 15
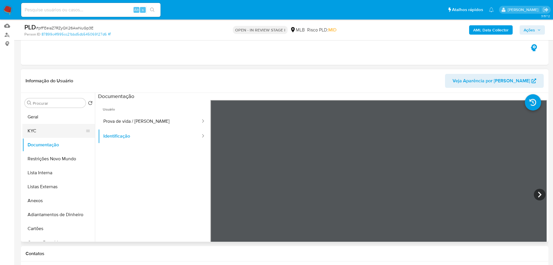
click at [29, 133] on button "KYC" at bounding box center [56, 131] width 68 height 14
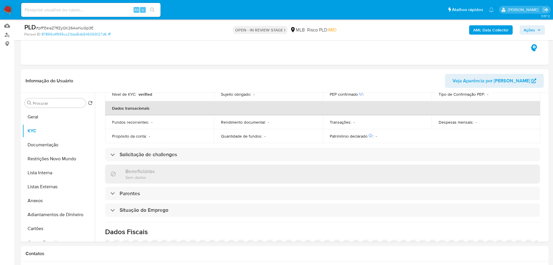
scroll to position [244, 0]
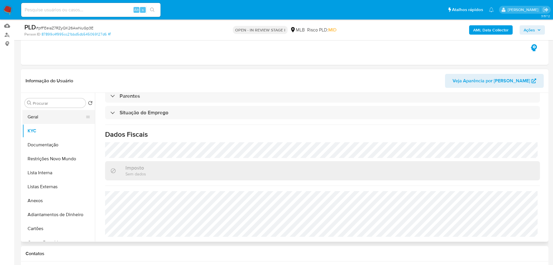
click at [31, 119] on button "Geral" at bounding box center [56, 117] width 68 height 14
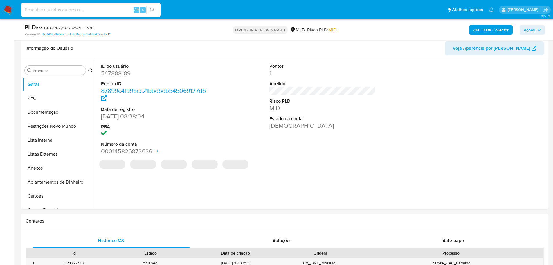
scroll to position [73, 0]
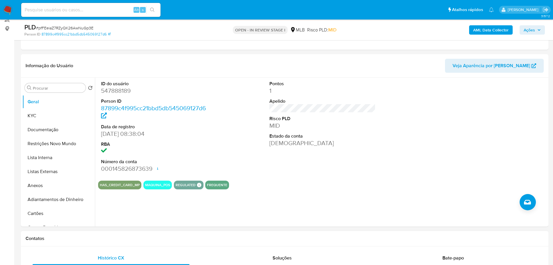
click at [148, 240] on h1 "Contatos" at bounding box center [285, 238] width 519 height 6
click at [55, 113] on button "KYC" at bounding box center [56, 116] width 68 height 14
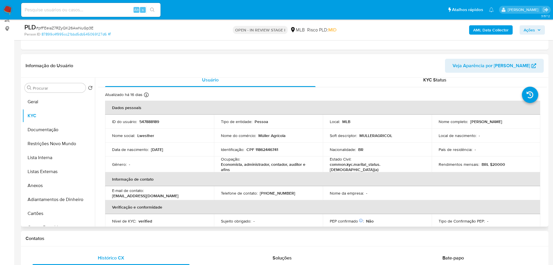
scroll to position [5, 0]
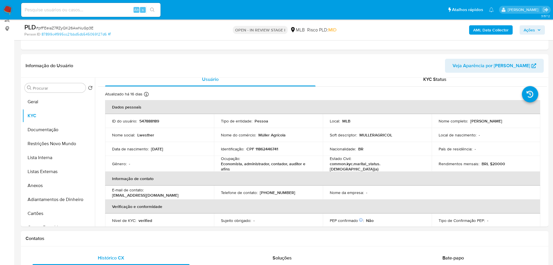
click at [158, 242] on div "Contatos" at bounding box center [285, 238] width 528 height 15
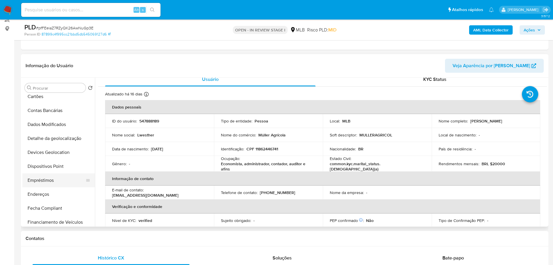
scroll to position [145, 0]
click at [49, 166] on button "Endereços" at bounding box center [56, 166] width 68 height 14
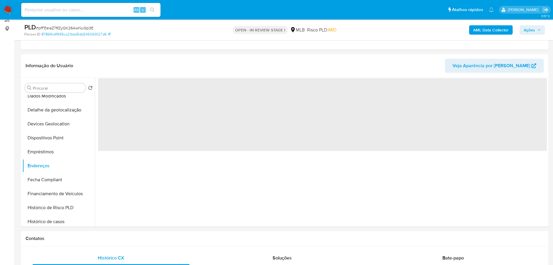
scroll to position [0, 0]
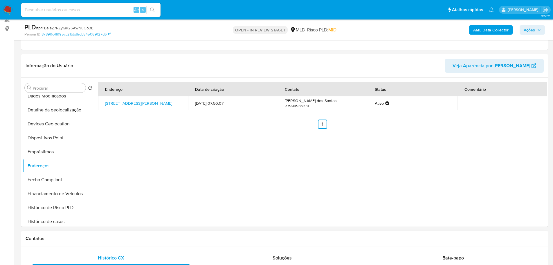
click at [108, 238] on h1 "Contatos" at bounding box center [285, 238] width 519 height 6
click at [56, 112] on button "Detalhe da geolocalização" at bounding box center [56, 110] width 68 height 14
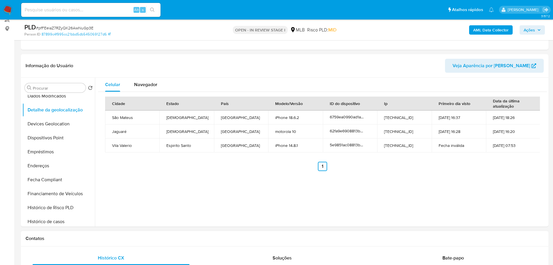
click at [137, 244] on div "Contatos" at bounding box center [285, 238] width 528 height 15
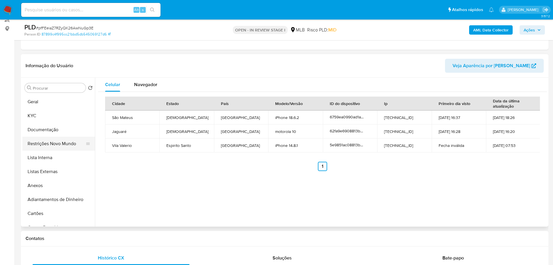
click at [66, 145] on button "Restrições Novo Mundo" at bounding box center [56, 144] width 68 height 14
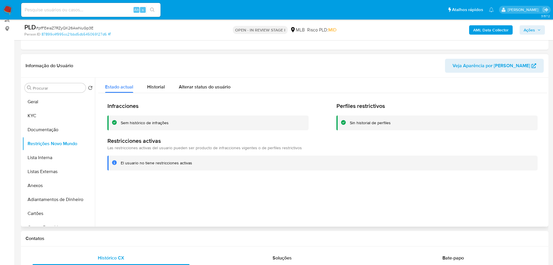
drag, startPoint x: 123, startPoint y: 238, endPoint x: 95, endPoint y: 217, distance: 35.1
click at [123, 238] on h1 "Contatos" at bounding box center [285, 238] width 519 height 6
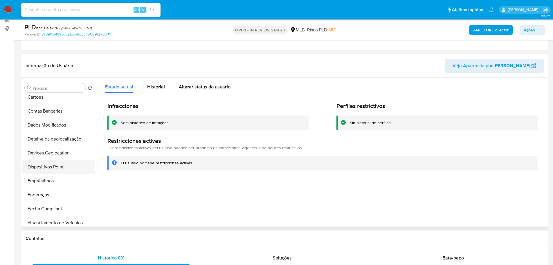
click at [59, 164] on button "Dispositivos Point" at bounding box center [56, 167] width 68 height 14
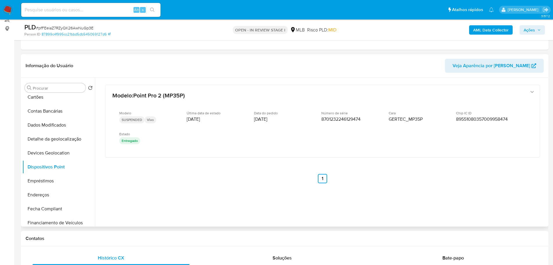
drag, startPoint x: 236, startPoint y: 239, endPoint x: 230, endPoint y: 176, distance: 63.1
click at [236, 239] on h1 "Contatos" at bounding box center [285, 238] width 519 height 6
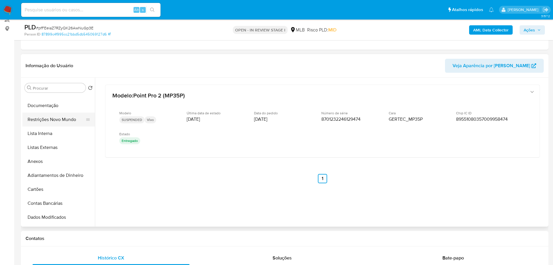
scroll to position [0, 0]
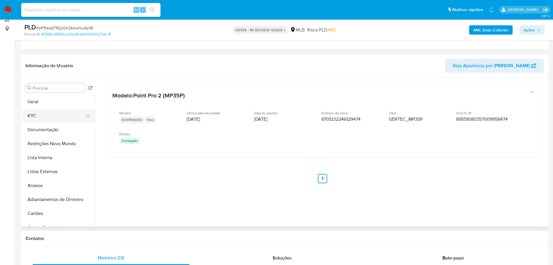
drag, startPoint x: 38, startPoint y: 116, endPoint x: 47, endPoint y: 116, distance: 8.7
click at [38, 116] on button "KYC" at bounding box center [56, 116] width 68 height 14
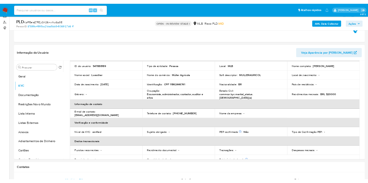
scroll to position [58, 0]
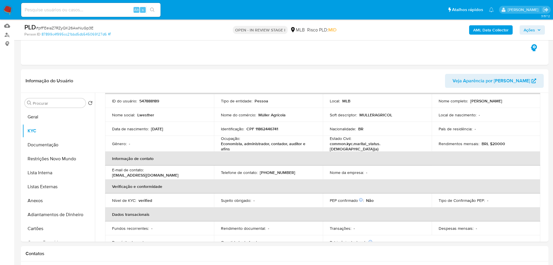
click at [263, 130] on p "CPF 11862446741" at bounding box center [263, 128] width 32 height 5
copy p "11862446741"
drag, startPoint x: 520, startPoint y: 100, endPoint x: 469, endPoint y: 100, distance: 51.1
click at [469, 100] on div "Nome completo : Lwesther Muller Dos Santos" at bounding box center [486, 100] width 95 height 5
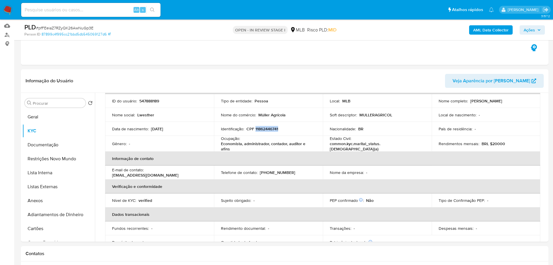
copy p "Lwesther [PERSON_NAME] Dos [PERSON_NAME]"
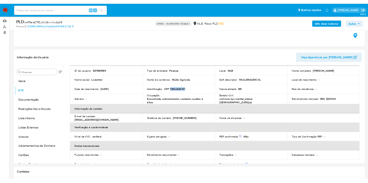
scroll to position [40, 0]
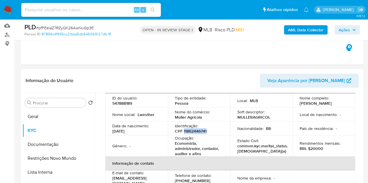
click at [341, 29] on span "Ações" at bounding box center [343, 29] width 11 height 9
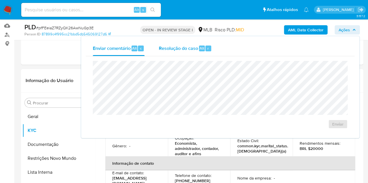
click at [184, 49] on span "Resolução do caso" at bounding box center [177, 48] width 39 height 7
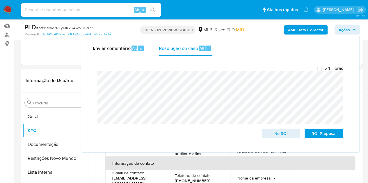
click at [62, 80] on h1 "Informação do Usuário" at bounding box center [50, 81] width 48 height 6
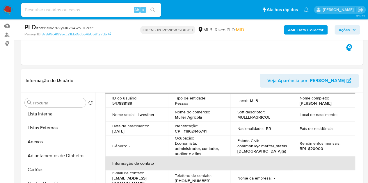
scroll to position [62, 0]
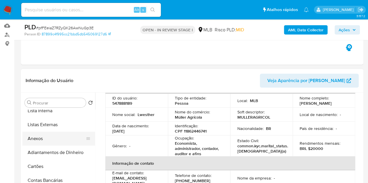
click at [52, 141] on button "Anexos" at bounding box center [56, 139] width 68 height 14
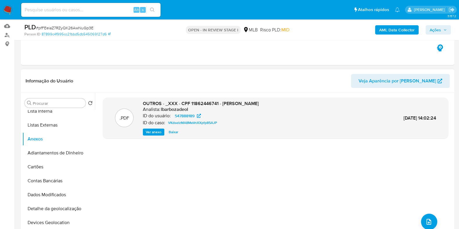
drag, startPoint x: 354, startPoint y: 0, endPoint x: 299, endPoint y: 82, distance: 98.4
click at [299, 82] on header "Informação do Usuário Veja Aparência por Pessoa" at bounding box center [238, 81] width 424 height 14
click at [426, 218] on span "upload-file" at bounding box center [429, 221] width 7 height 7
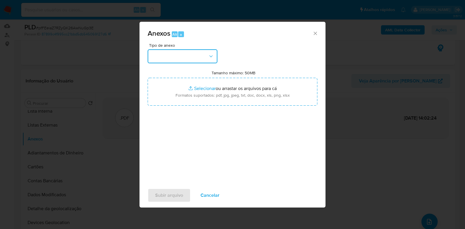
click at [207, 53] on button "button" at bounding box center [183, 56] width 70 height 14
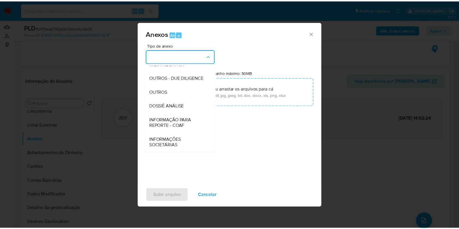
scroll to position [89, 0]
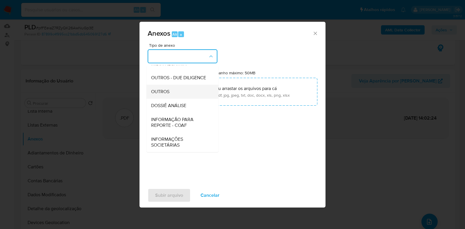
click at [176, 92] on div "OUTROS" at bounding box center [180, 92] width 59 height 14
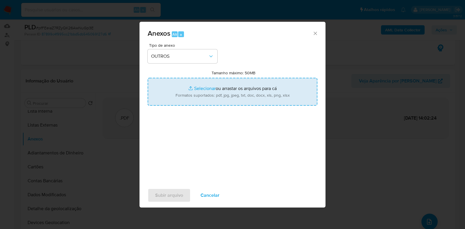
type input "C:\fakepath\SAR - XXX - CPF 11862446741 - LWESTHER MULLER DOS SANTOS.pdf"
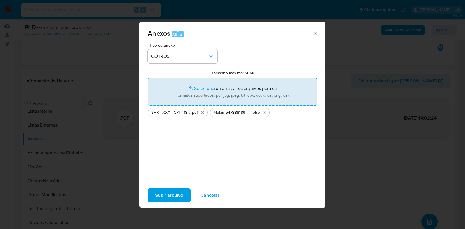
click at [175, 197] on span "Subir arquivo" at bounding box center [169, 195] width 28 height 13
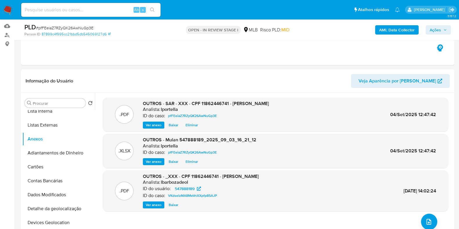
click at [435, 33] on span "Ações" at bounding box center [435, 29] width 11 height 9
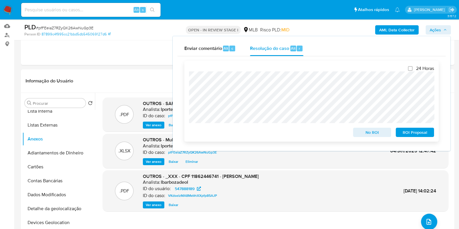
click at [420, 136] on span "ROI Proposal" at bounding box center [415, 132] width 30 height 8
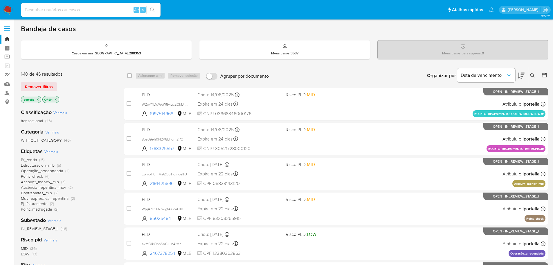
click at [116, 6] on div "Alt s" at bounding box center [90, 10] width 139 height 14
click at [96, 6] on input at bounding box center [90, 10] width 139 height 8
paste input "48983807"
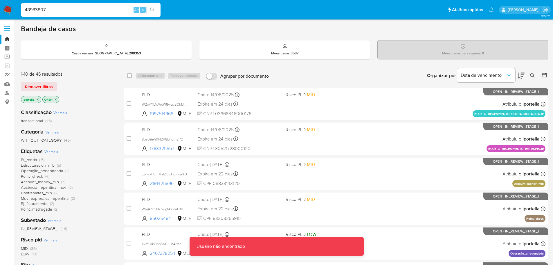
click at [71, 10] on input "48983807" at bounding box center [90, 10] width 139 height 8
type input "48983807"
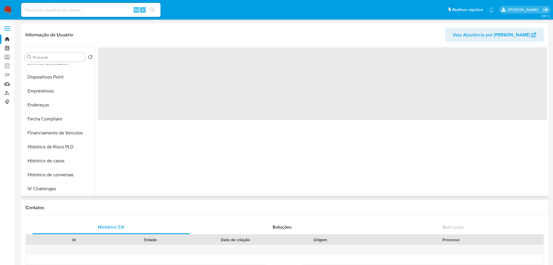
scroll to position [259, 0]
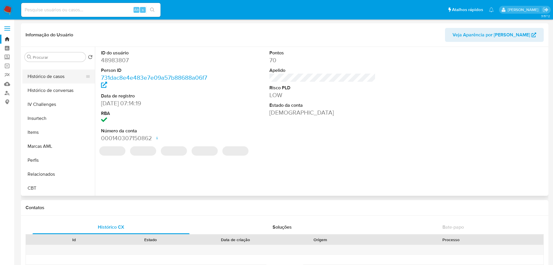
click at [50, 81] on button "Histórico de casos" at bounding box center [56, 76] width 68 height 14
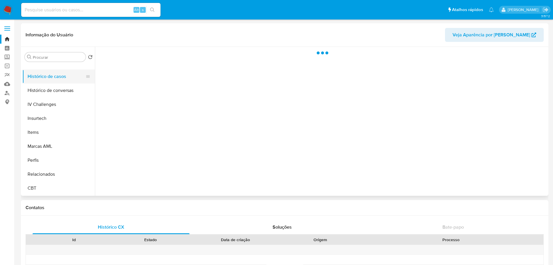
select select "10"
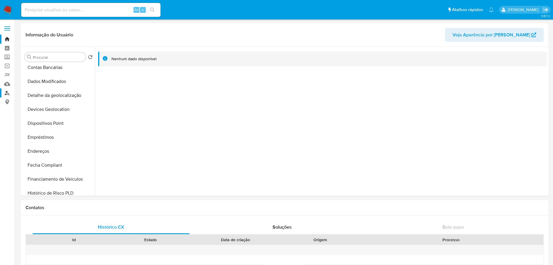
scroll to position [27, 0]
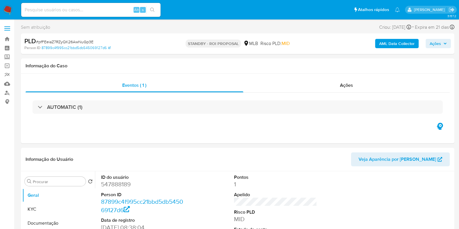
select select "10"
click at [76, 41] on span "# pfFEeiaZ7RZyQK26AwNuGp3E" at bounding box center [65, 42] width 58 height 6
copy span "pfFEeiaZ7RZyQK26AwNuGp3E"
